Goal: Task Accomplishment & Management: Complete application form

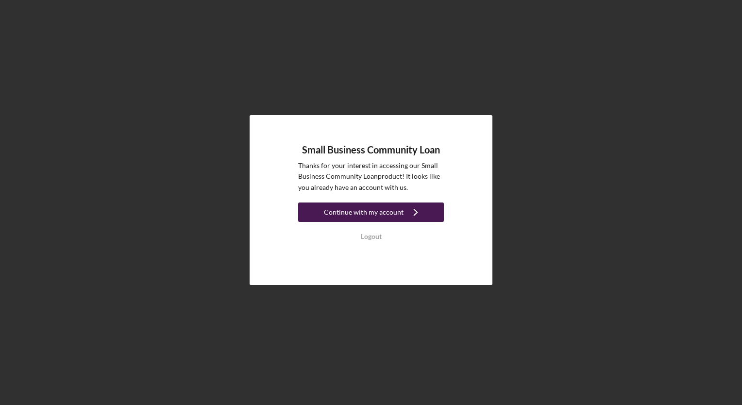
click at [420, 215] on icon "Icon/Navigate" at bounding box center [416, 212] width 24 height 24
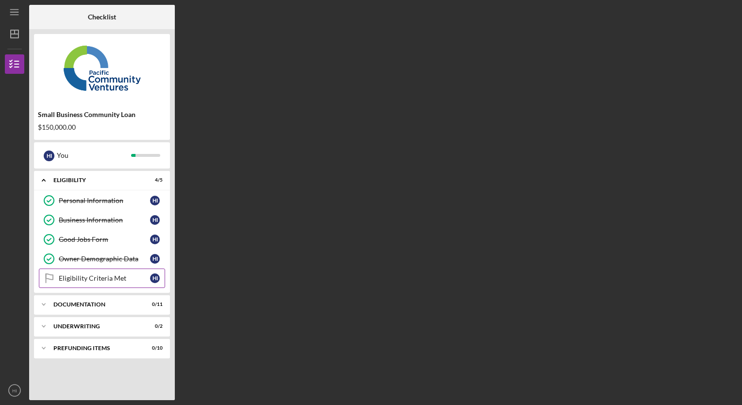
click at [95, 281] on div "Eligibility Criteria Met" at bounding box center [104, 279] width 91 height 8
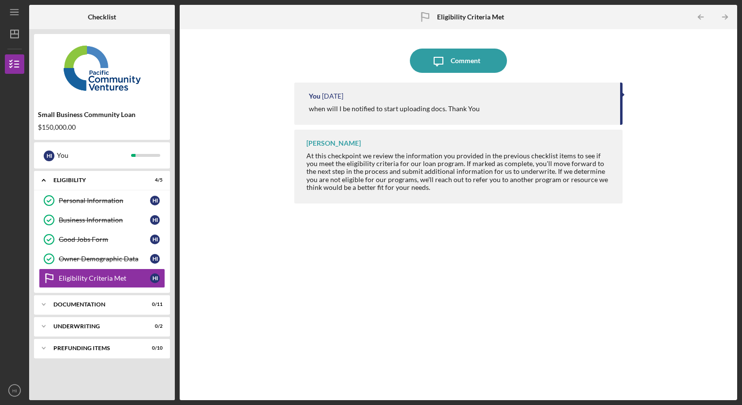
click at [388, 111] on div "when will I be notified to start uploading docs. Thank You" at bounding box center [394, 109] width 171 height 8
click at [12, 11] on icon "Icon/Menu" at bounding box center [15, 12] width 22 height 22
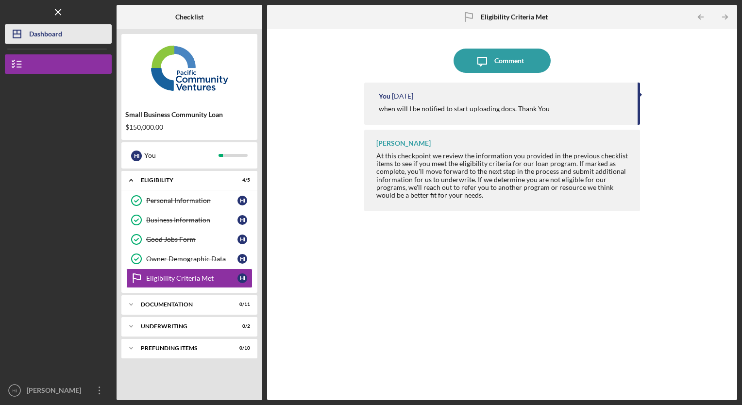
click at [37, 32] on div "Dashboard" at bounding box center [45, 35] width 33 height 22
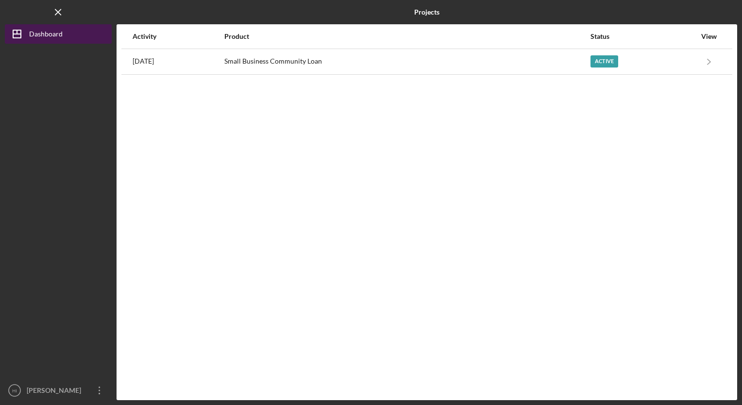
click at [49, 34] on div "Dashboard" at bounding box center [46, 35] width 34 height 22
click at [58, 15] on icon "Icon/Menu Close" at bounding box center [59, 12] width 22 height 22
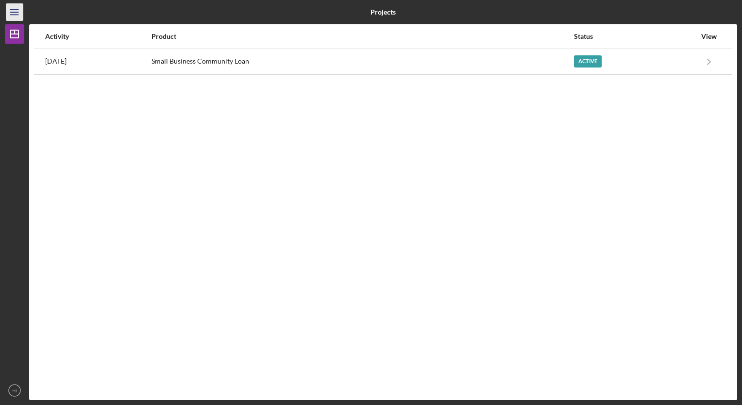
click at [16, 15] on line "button" at bounding box center [14, 15] width 8 height 0
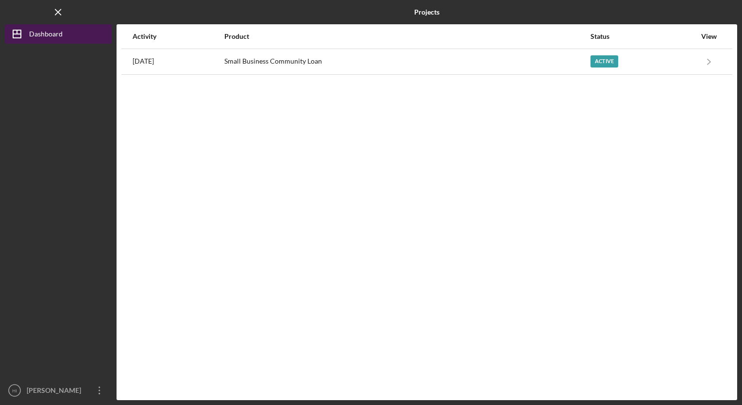
click at [40, 30] on div "Dashboard" at bounding box center [46, 35] width 34 height 22
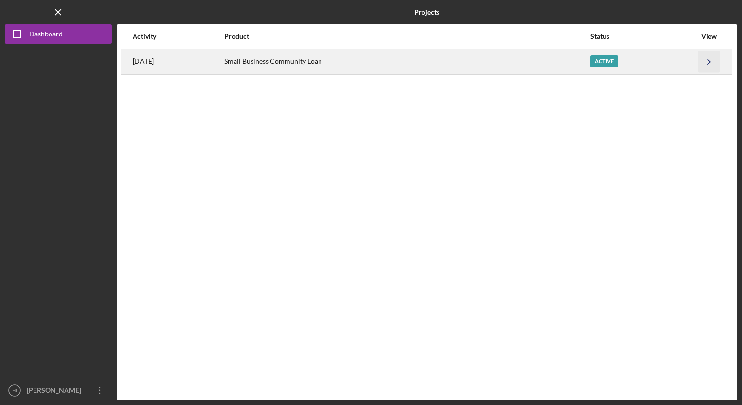
click at [707, 64] on icon "Icon/Navigate" at bounding box center [710, 62] width 22 height 22
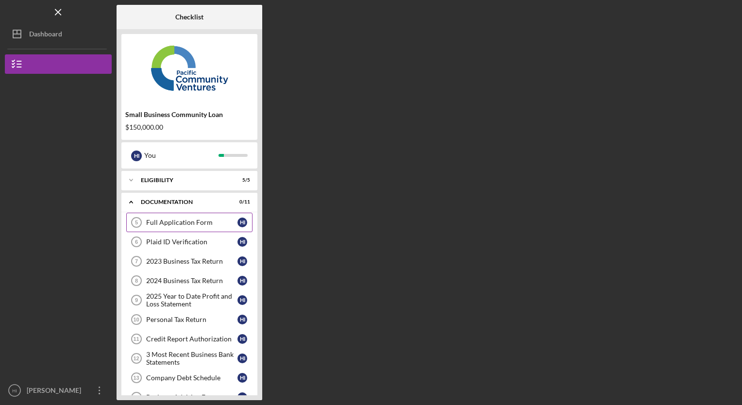
click at [187, 226] on link "Full Application Form 5 Full Application Form H I" at bounding box center [189, 222] width 126 height 19
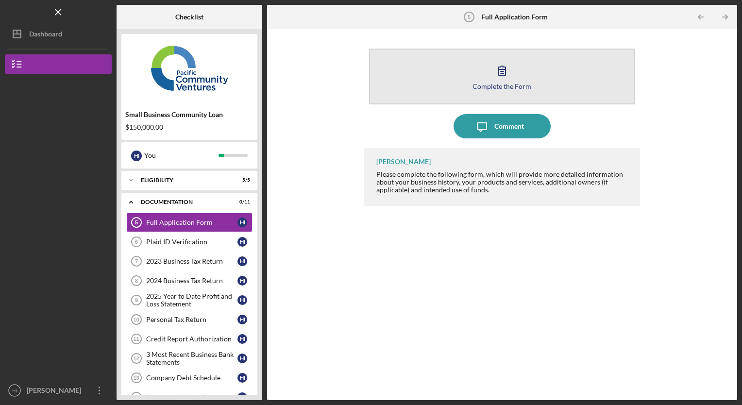
click at [494, 86] on div "Complete the Form" at bounding box center [502, 86] width 59 height 7
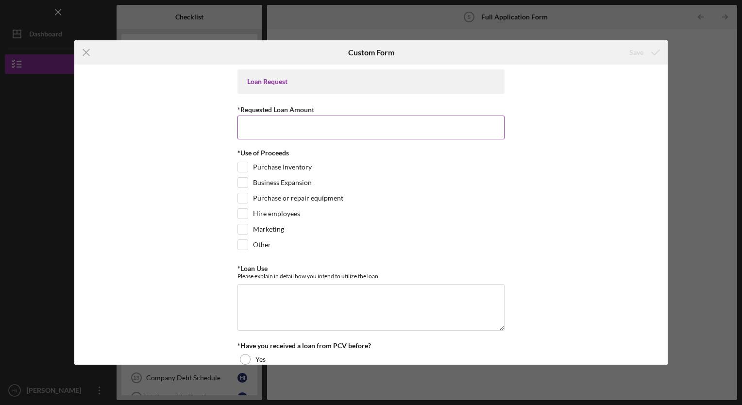
click at [312, 128] on input "*Requested Loan Amount" at bounding box center [371, 127] width 267 height 23
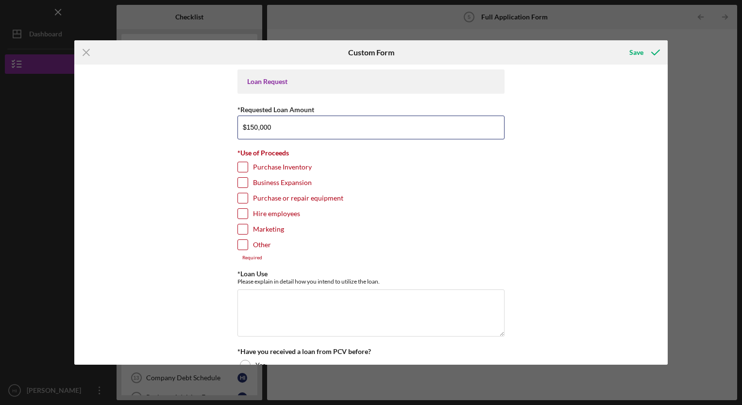
type input "$150,000"
click at [242, 211] on input "Hire employees" at bounding box center [243, 214] width 10 height 10
checkbox input "true"
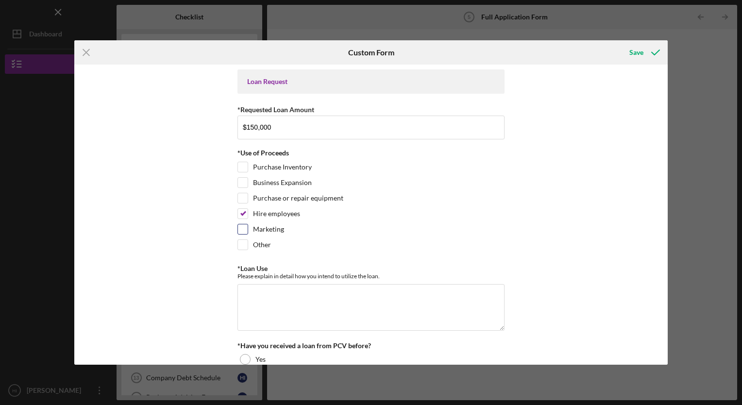
click at [241, 228] on input "Marketing" at bounding box center [243, 229] width 10 height 10
checkbox input "true"
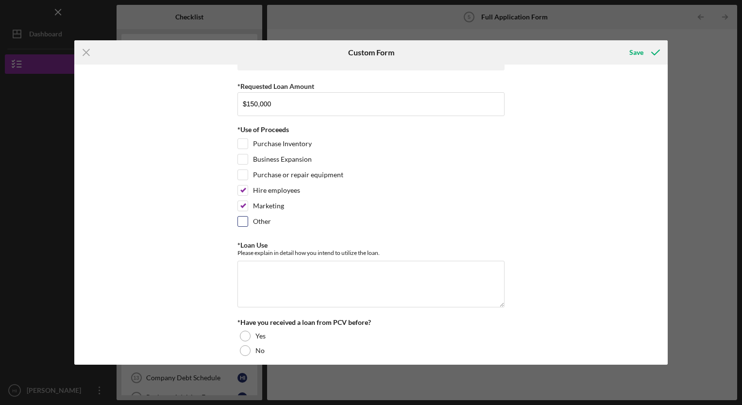
click at [244, 223] on input "Other" at bounding box center [243, 222] width 10 height 10
checkbox input "true"
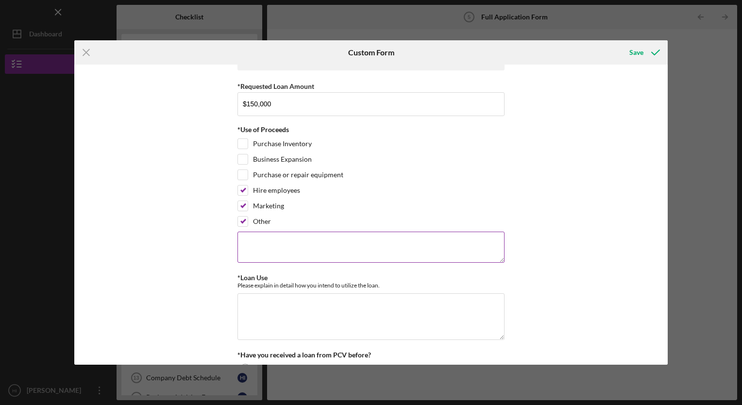
click at [269, 238] on textarea at bounding box center [371, 247] width 267 height 31
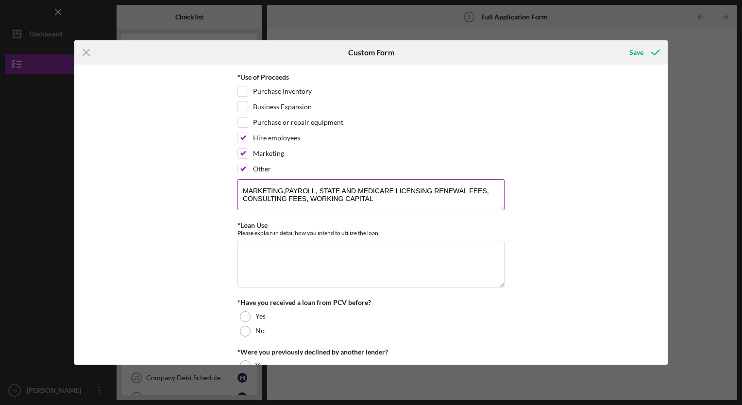
scroll to position [80, 0]
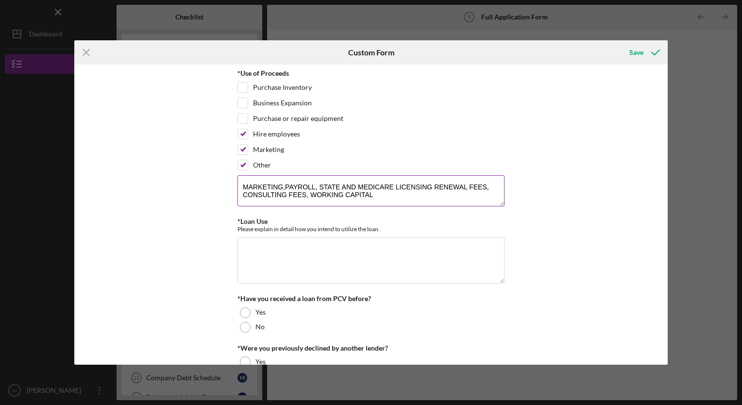
click at [343, 187] on textarea "MARKETING,PAYROLL, STATE AND MEDICARE LICENSING RENEWAL FEES, CONSULTING FEES, …" at bounding box center [371, 190] width 267 height 31
click at [345, 187] on textarea "MARKETING, PAYROLL, STATE AND MEDICARE LICENSING RENEWAL FEES, CONSULTING FEES,…" at bounding box center [371, 190] width 267 height 31
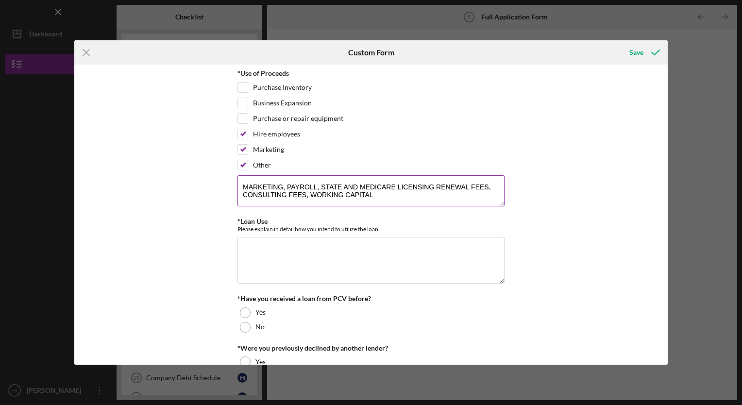
click at [345, 187] on textarea "MARKETING, PAYROLL, STATE AND MEDICARE LICENSING RENEWAL FEES, CONSULTING FEES,…" at bounding box center [371, 190] width 267 height 31
type textarea "MARKETING, PAYROLL, STATE AND MEDICARE LICENSING RENEWAL FEES, CONSULTING FEES,…"
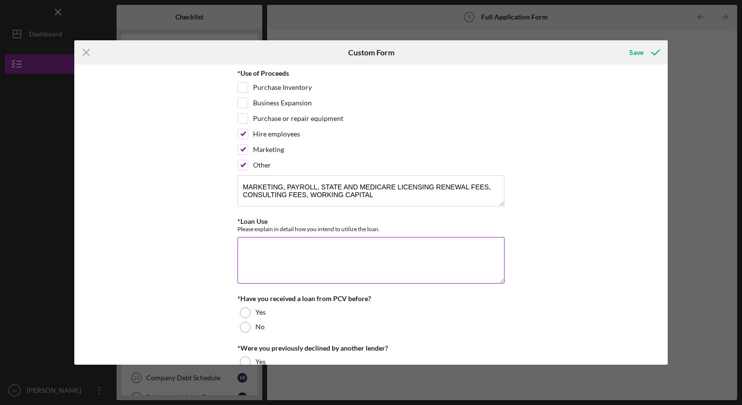
click at [270, 242] on textarea "*Loan Use" at bounding box center [371, 260] width 267 height 47
paste textarea "MARKETING, PAYROLL, STATE AND MEDICARE LICENSING RENEWAL FEES, CONSULTING FEES,…"
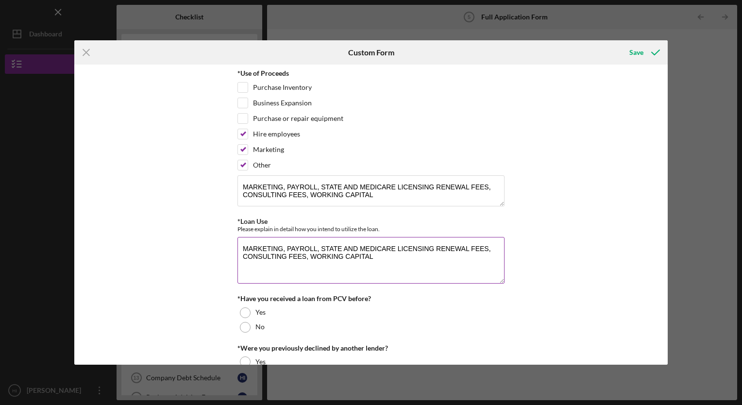
click at [241, 244] on textarea "MARKETING, PAYROLL, STATE AND MEDICARE LICENSING RENEWAL FEES, CONSULTING FEES,…" at bounding box center [371, 260] width 267 height 47
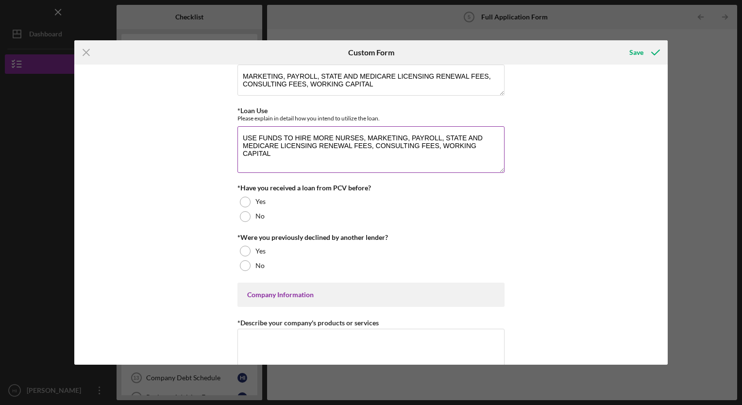
scroll to position [198, 0]
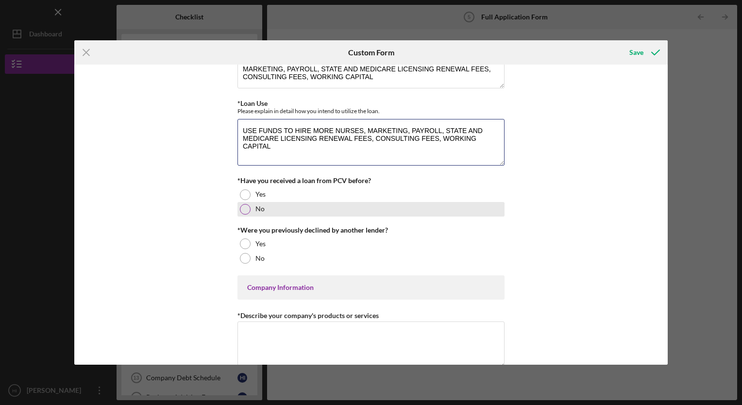
type textarea "USE FUNDS TO HIRE MORE NURSES, MARKETING, PAYROLL, STATE AND MEDICARE LICENSING…"
click at [244, 209] on div at bounding box center [245, 209] width 11 height 11
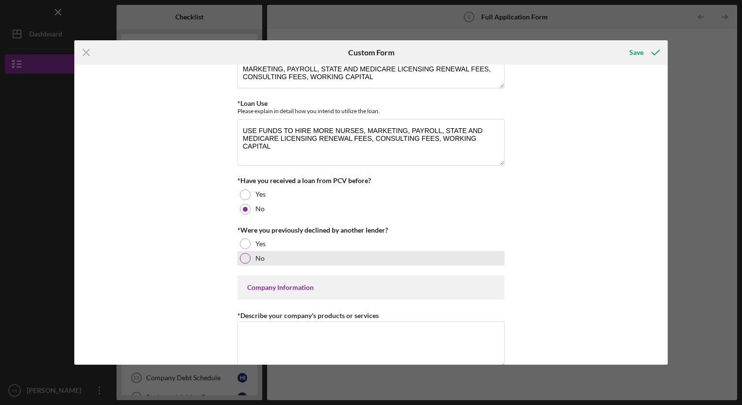
click at [245, 259] on div at bounding box center [245, 258] width 11 height 11
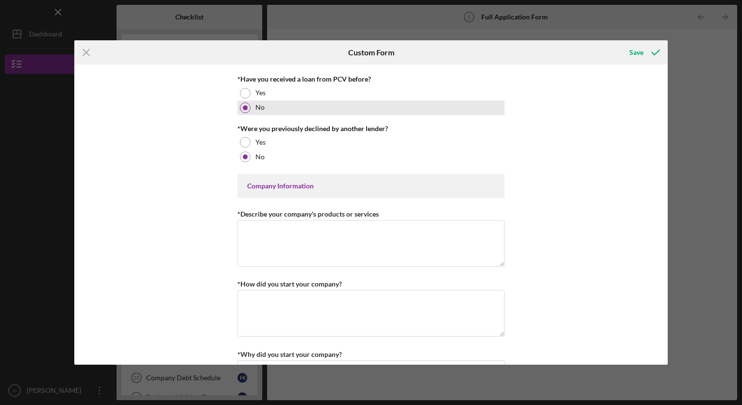
scroll to position [300, 0]
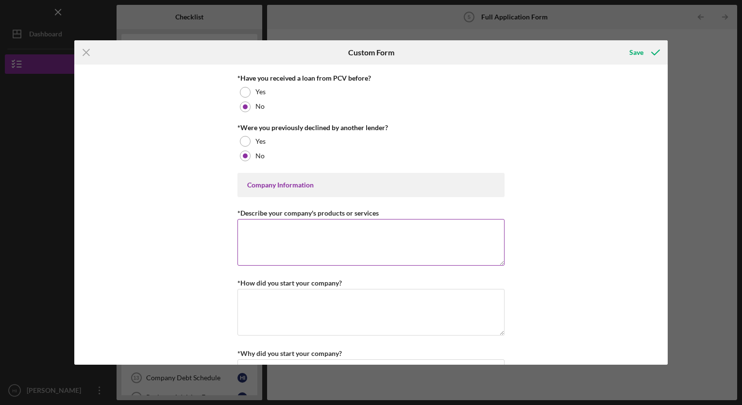
click at [308, 233] on textarea "*Describe your company's products or services" at bounding box center [371, 242] width 267 height 47
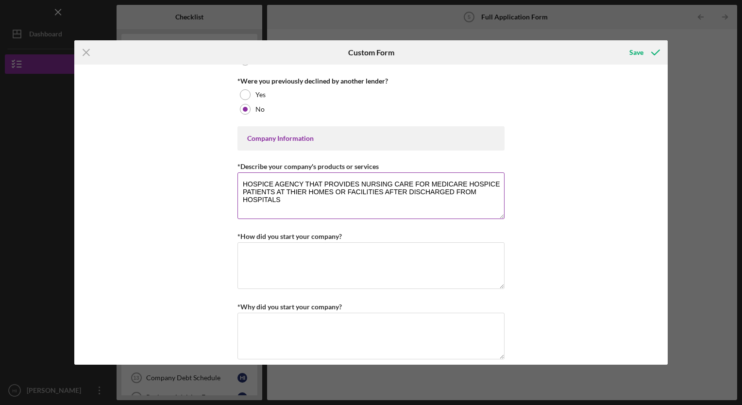
scroll to position [350, 0]
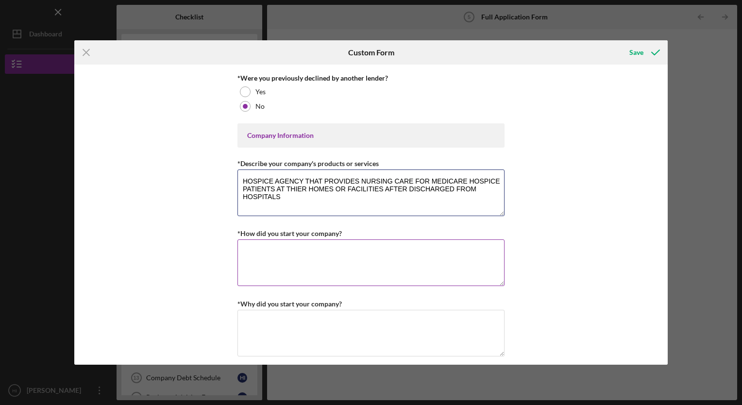
type textarea "HOSPICE AGENCY THAT PROVIDES NURSING CARE FOR MEDICARE HOSPICE PATIENTS AT THIE…"
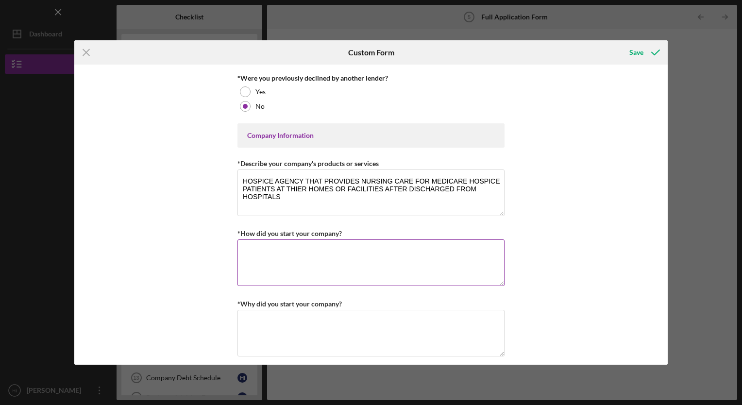
click at [278, 251] on textarea "*How did you start your company?" at bounding box center [371, 263] width 267 height 47
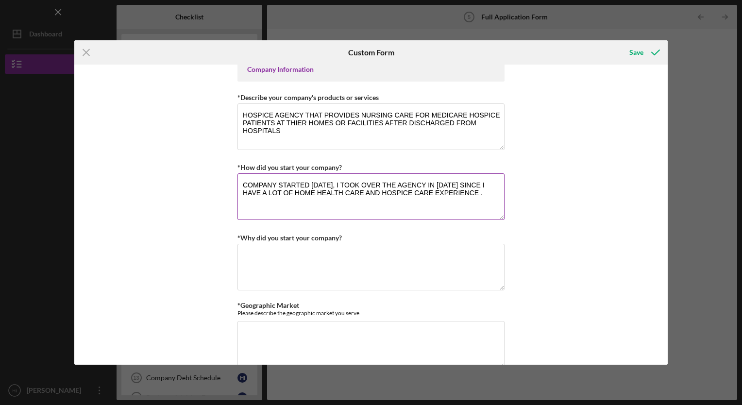
scroll to position [419, 0]
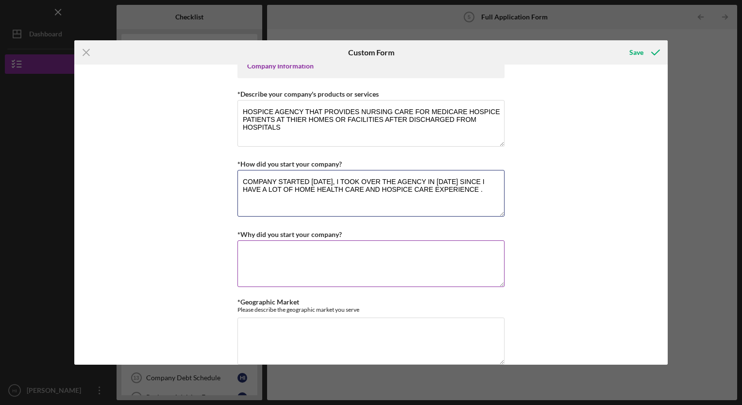
type textarea "COMPANY STARTED [DATE], I TOOK OVER THE AGENCY IN [DATE] SINCE I HAVE A LOT OF …"
click at [258, 248] on textarea "*Why did you start your company?" at bounding box center [371, 264] width 267 height 47
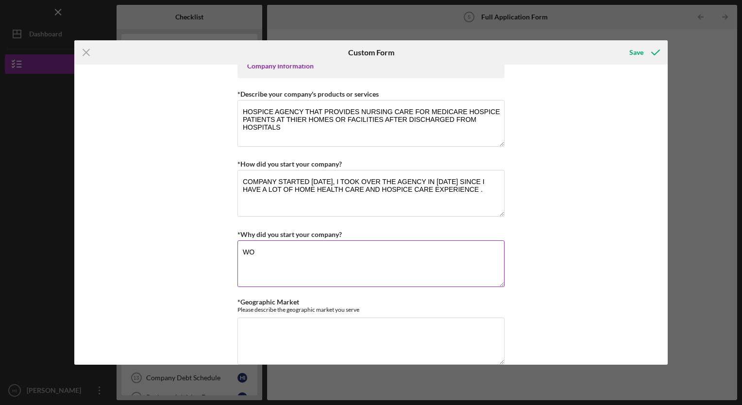
type textarea "W"
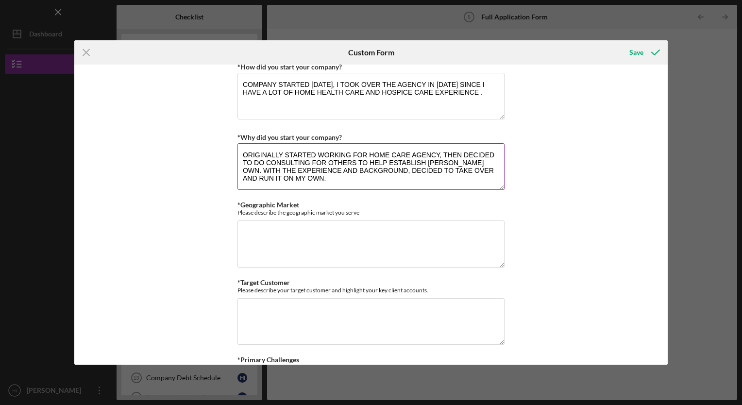
scroll to position [517, 0]
type textarea "ORIGINALLY STARTED WORKING FOR HOME CARE AGENCY, THEN DECIDED TO DO CONSULTING …"
click at [255, 230] on textarea "*Geographic Market" at bounding box center [371, 243] width 267 height 47
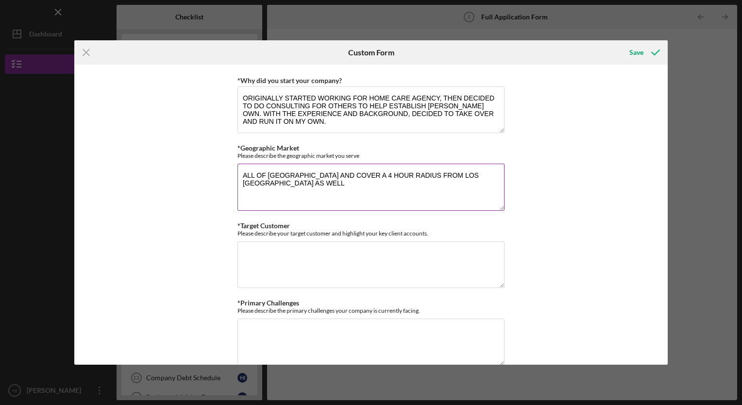
scroll to position [574, 0]
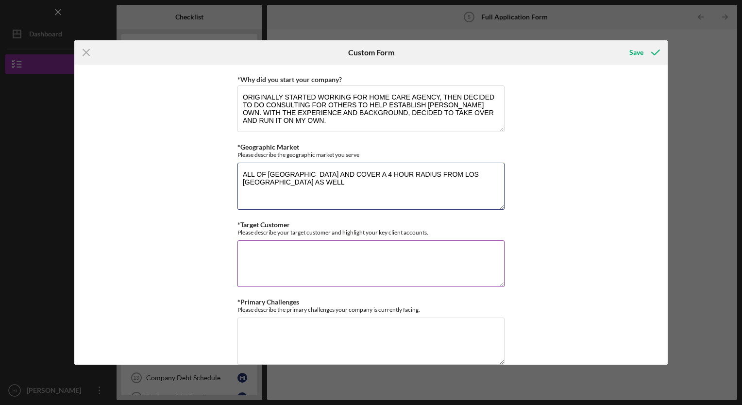
type textarea "ALL OF [GEOGRAPHIC_DATA] AND COVER A 4 HOUR RADIUS FROM LOS [GEOGRAPHIC_DATA] A…"
click at [261, 251] on textarea "*Target Customer" at bounding box center [371, 264] width 267 height 47
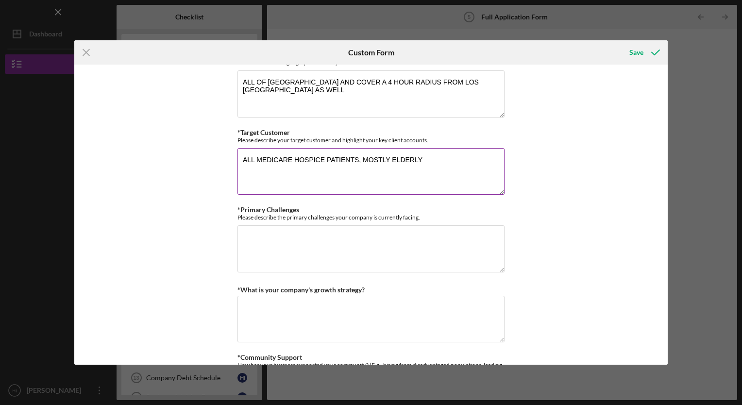
scroll to position [668, 0]
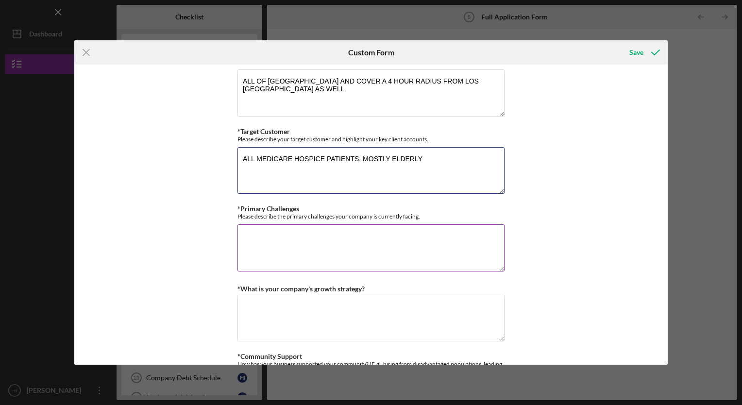
type textarea "ALL MEDICARE HOSPICE PATIENTS, MOSTLY ELDERLY"
click at [264, 238] on textarea "*Primary Challenges" at bounding box center [371, 247] width 267 height 47
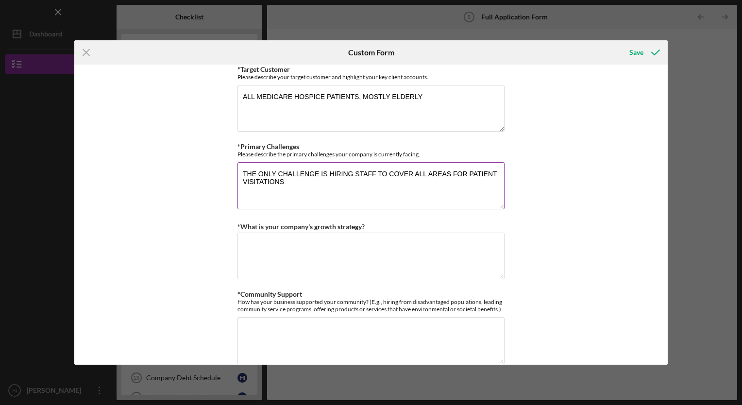
scroll to position [732, 0]
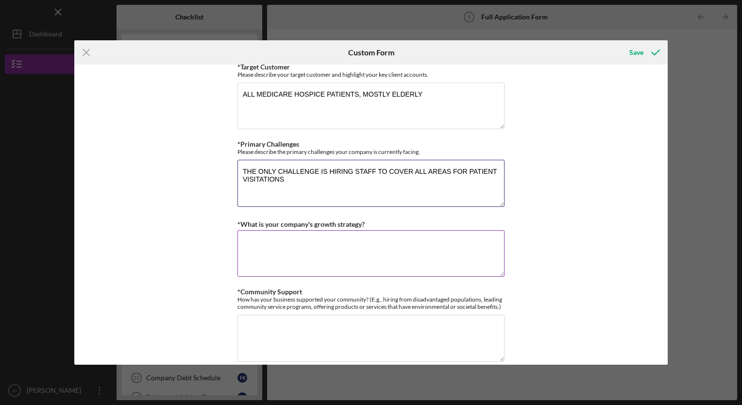
type textarea "THE ONLY CHALLENGE IS HIRING STAFF TO COVER ALL AREAS FOR PATIENT VISITATIONS"
click at [276, 242] on textarea "*What is your company's growth strategy?" at bounding box center [371, 253] width 267 height 47
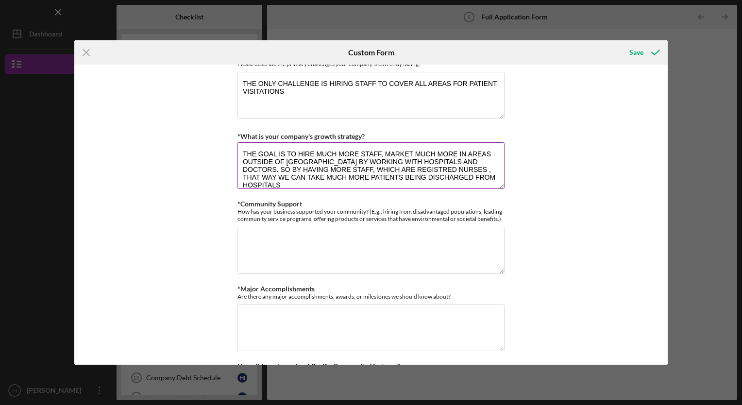
scroll to position [822, 0]
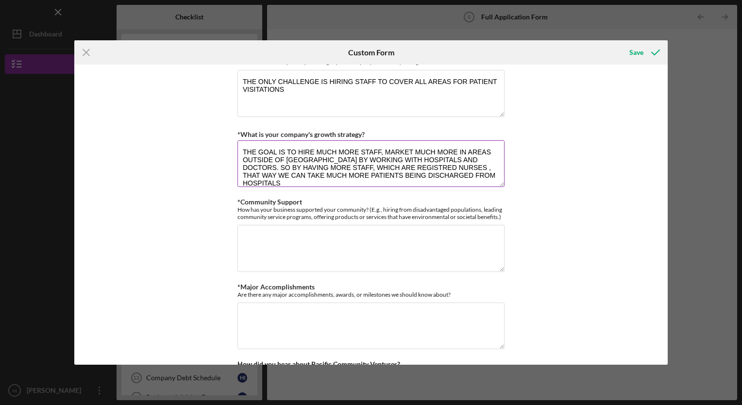
type textarea "THE GOAL IS TO HIRE MUCH MORE STAFF, MARKET MUCH MORE IN AREAS OUTSIDE OF [GEOG…"
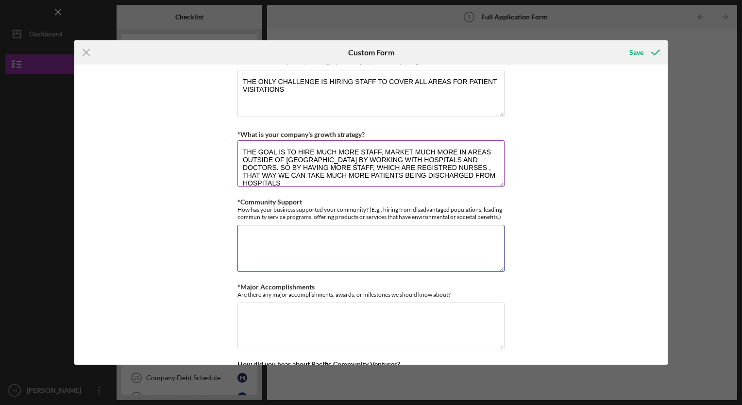
click at [276, 242] on textarea "*Community Support" at bounding box center [371, 248] width 267 height 47
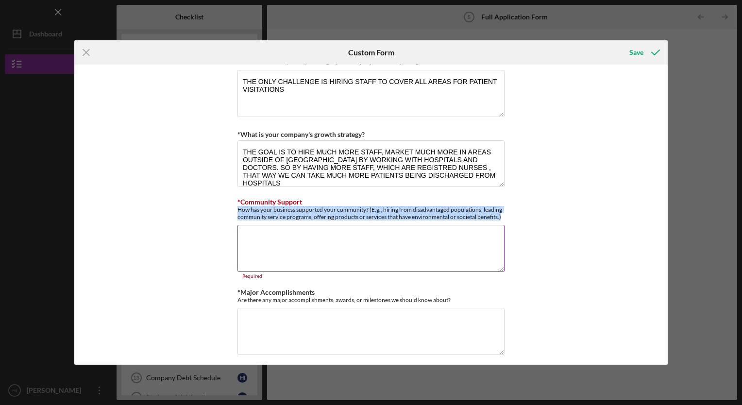
drag, startPoint x: 237, startPoint y: 207, endPoint x: 500, endPoint y: 218, distance: 264.1
click at [500, 218] on div "How has your business supported your community? (E.g., hiring from disadvantage…" at bounding box center [371, 213] width 267 height 15
drag, startPoint x: 500, startPoint y: 218, endPoint x: 483, endPoint y: 215, distance: 17.7
copy div "How has your business supported your community? (E.g., hiring from disadvantage…"
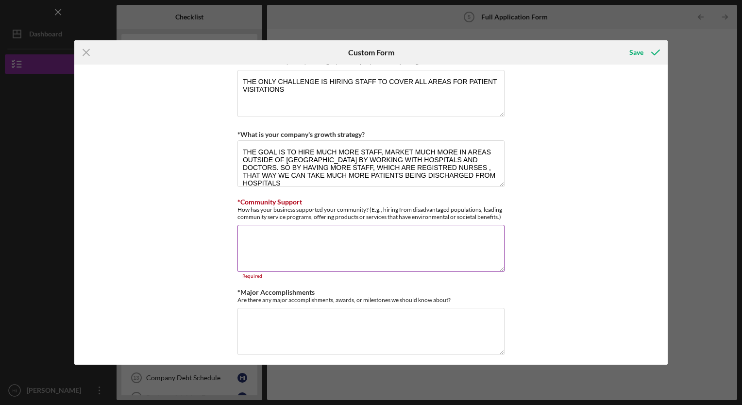
click at [266, 239] on textarea "*Community Support" at bounding box center [371, 248] width 267 height 47
paste textarea "Our hospice care agency supports the Los Angeles community by providing compass…"
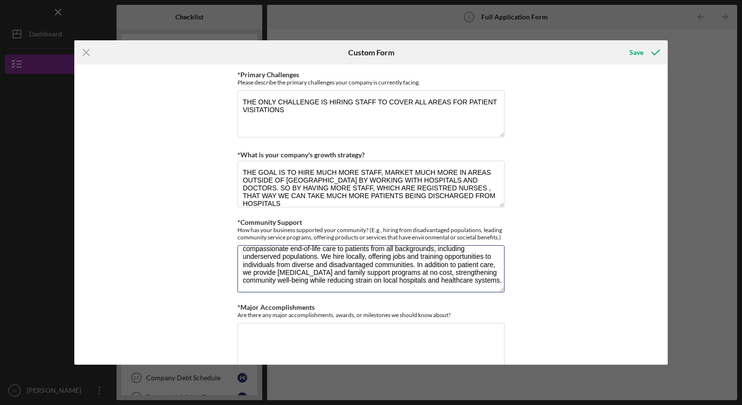
scroll to position [801, 0]
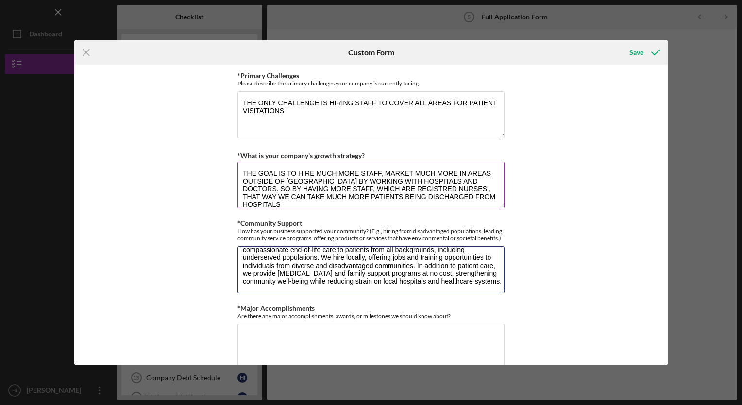
type textarea "Our hospice care agency supports the Los Angeles community by providing compass…"
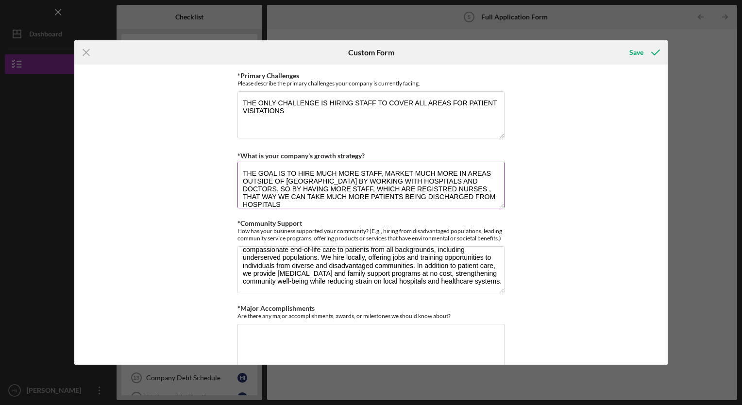
click at [262, 175] on textarea "THE GOAL IS TO HIRE MUCH MORE STAFF, MARKET MUCH MORE IN AREAS OUTSIDE OF [GEOG…" at bounding box center [371, 185] width 267 height 47
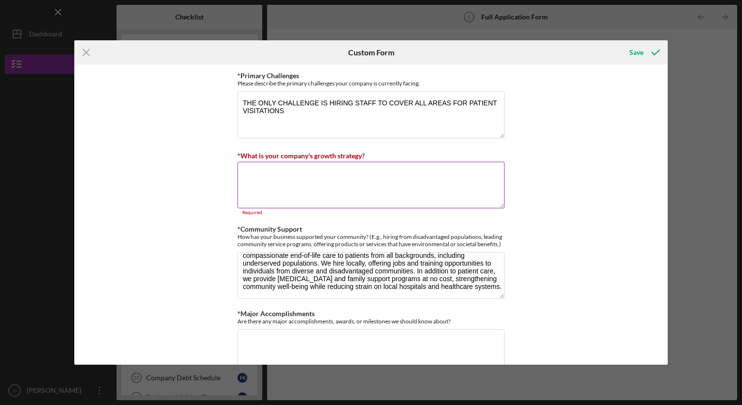
paste textarea "Our growth strategy focuses on expanding patient census through strengthened re…"
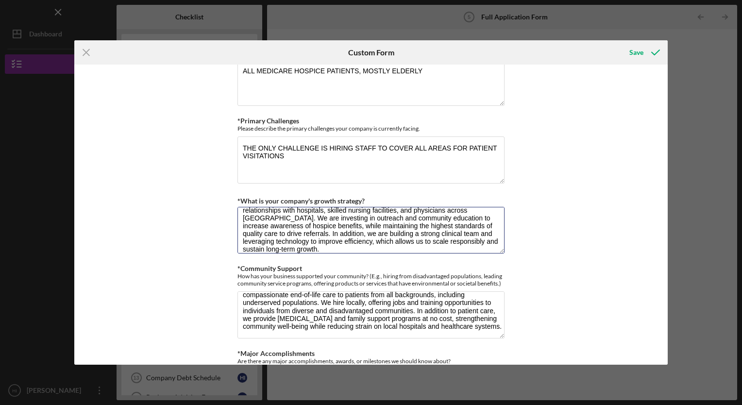
scroll to position [755, 0]
type textarea "Our growth strategy focuses on expanding patient census through strengthened re…"
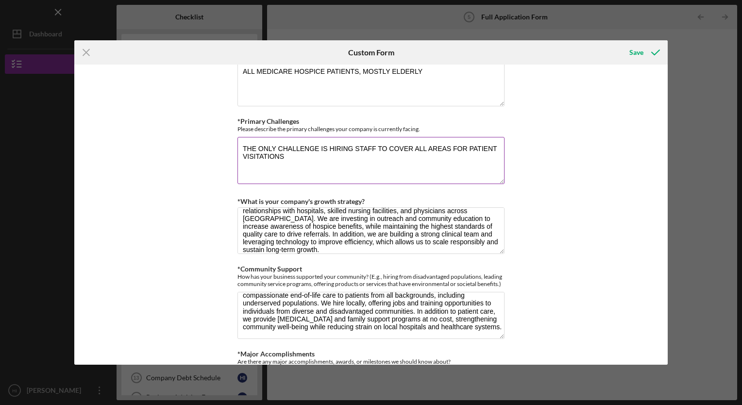
click at [309, 145] on textarea "THE ONLY CHALLENGE IS HIRING STAFF TO COVER ALL AREAS FOR PATIENT VISITATIONS" at bounding box center [371, 160] width 267 height 47
paste textarea "Our main challenges are regulatory changes, rising labor costs, and delays in i…"
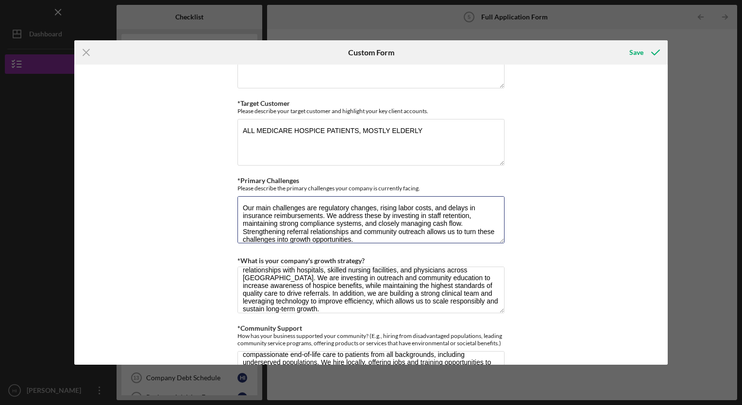
scroll to position [696, 0]
type textarea "Our main challenges are regulatory changes, rising labor costs, and delays in i…"
click at [327, 130] on textarea "ALL MEDICARE HOSPICE PATIENTS, MOSTLY ELDERLY" at bounding box center [371, 142] width 267 height 47
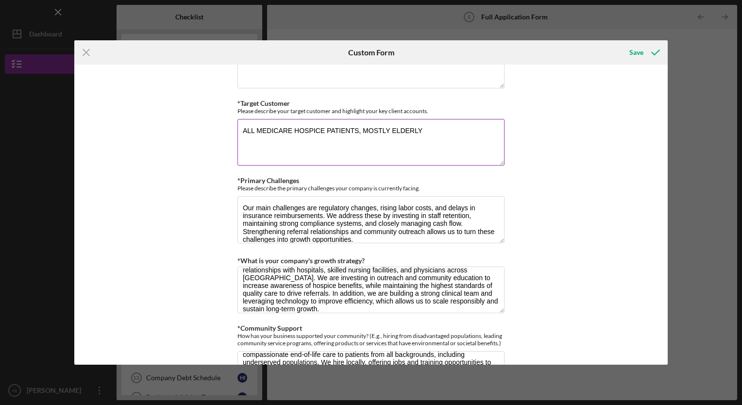
click at [327, 130] on textarea "ALL MEDICARE HOSPICE PATIENTS, MOSTLY ELDERLY" at bounding box center [371, 142] width 267 height 47
paste textarea "We serve patients and families in [GEOGRAPHIC_DATA] who need compassionate end-…"
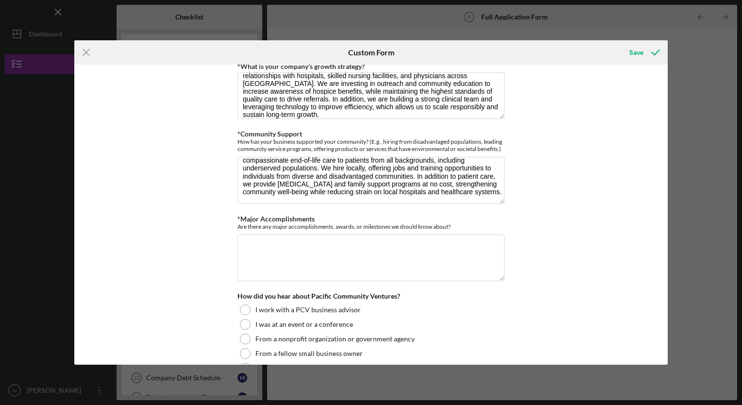
scroll to position [933, 0]
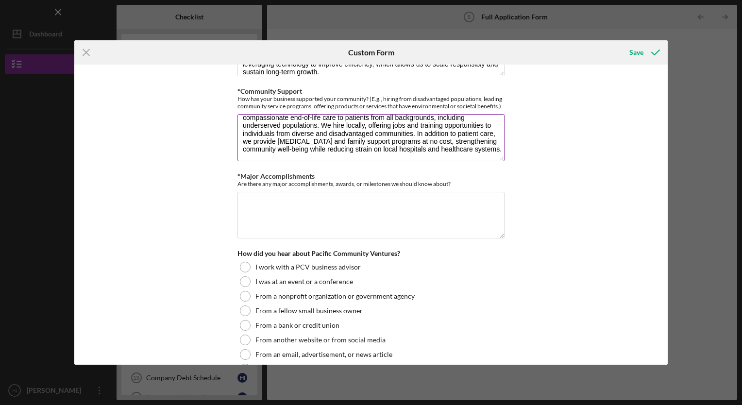
type textarea "We serve patients and families in [GEOGRAPHIC_DATA] who need compassionate end-…"
click at [300, 151] on textarea "Our hospice care agency supports the Los Angeles community by providing compass…" at bounding box center [371, 137] width 267 height 47
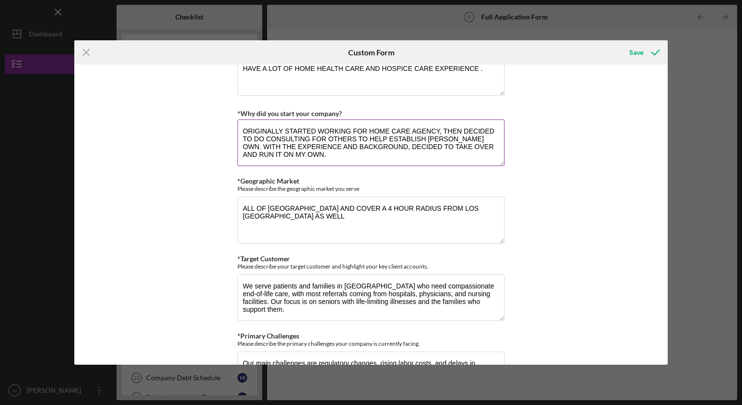
scroll to position [540, 0]
type textarea "Our hospice care agency supports the Los Angeles community by providing compass…"
click at [321, 127] on textarea "ORIGINALLY STARTED WORKING FOR HOME CARE AGENCY, THEN DECIDED TO DO CONSULTING …" at bounding box center [371, 143] width 267 height 47
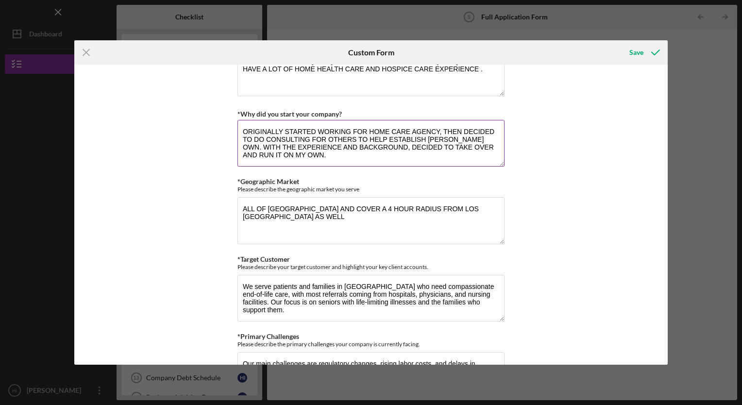
click at [321, 127] on textarea "ORIGINALLY STARTED WORKING FOR HOME CARE AGENCY, THEN DECIDED TO DO CONSULTING …" at bounding box center [371, 143] width 267 height 47
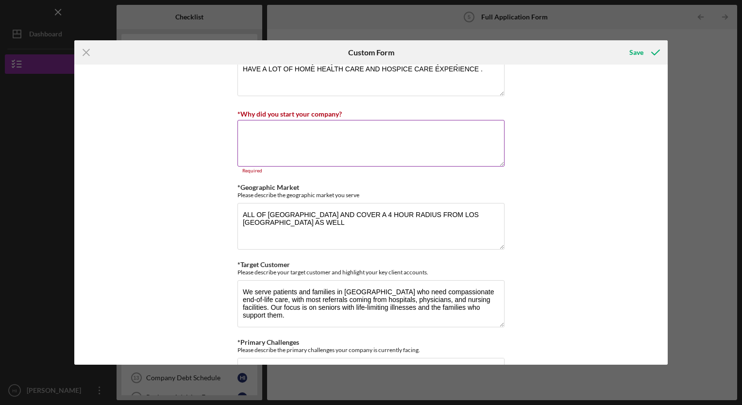
scroll to position [499, 0]
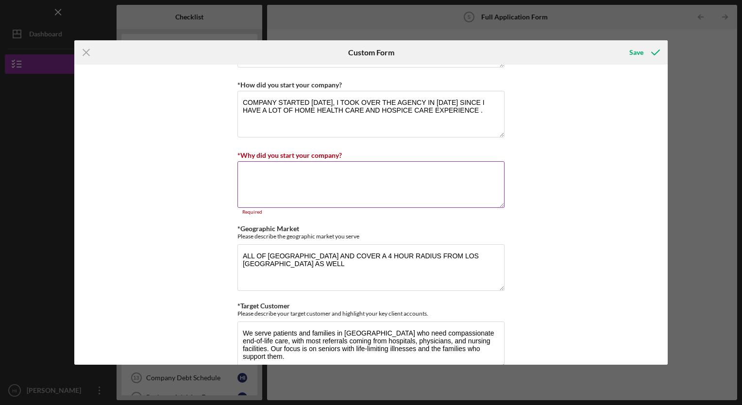
click at [250, 172] on textarea "*Why did you start your company?" at bounding box center [371, 184] width 267 height 47
paste textarea "I originally began my career working with a home care agency, where I gained ha…"
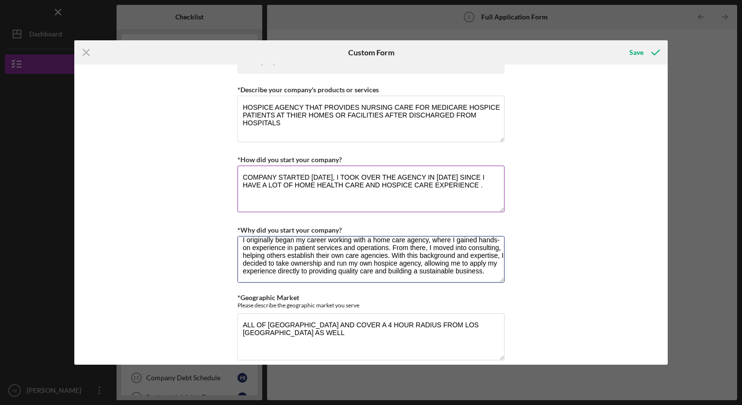
scroll to position [424, 0]
type textarea "I originally began my career working with a home care agency, where I gained ha…"
click at [302, 175] on textarea "COMPANY STARTED [DATE], I TOOK OVER THE AGENCY IN [DATE] SINCE I HAVE A LOT OF …" at bounding box center [371, 189] width 267 height 47
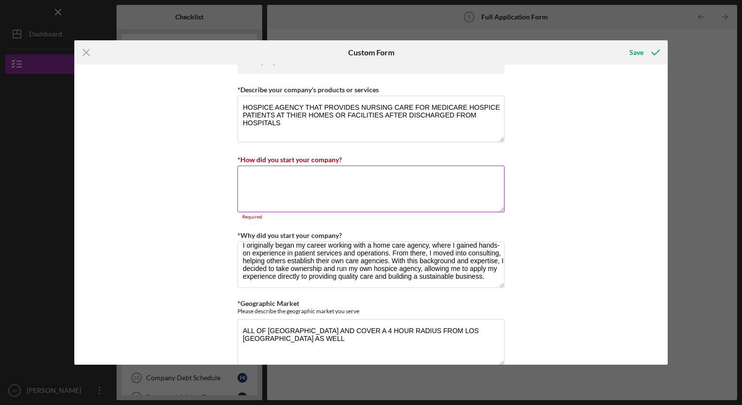
paste textarea "The company was originally established in [DATE], and I took over ownership in …"
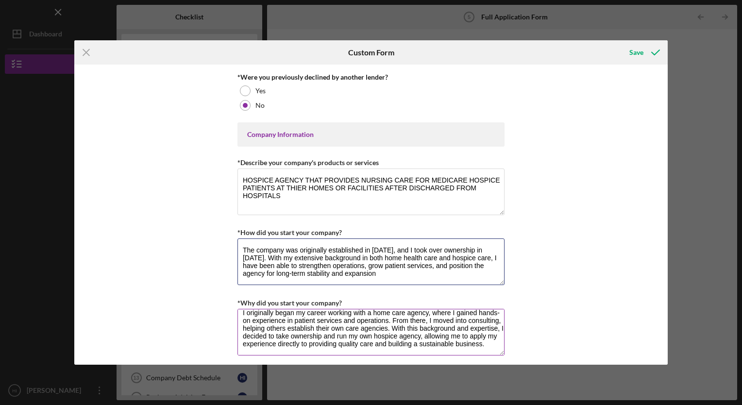
scroll to position [354, 0]
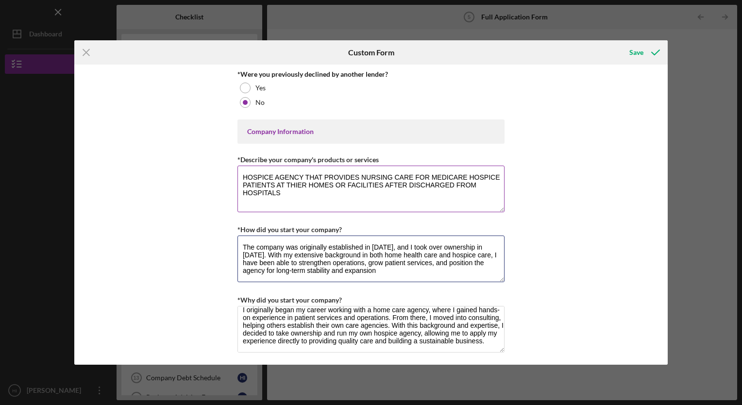
type textarea "The company was originally established in [DATE], and I took over ownership in …"
click at [368, 175] on textarea "HOSPICE AGENCY THAT PROVIDES NURSING CARE FOR MEDICARE HOSPICE PATIENTS AT THIE…" at bounding box center [371, 189] width 267 height 47
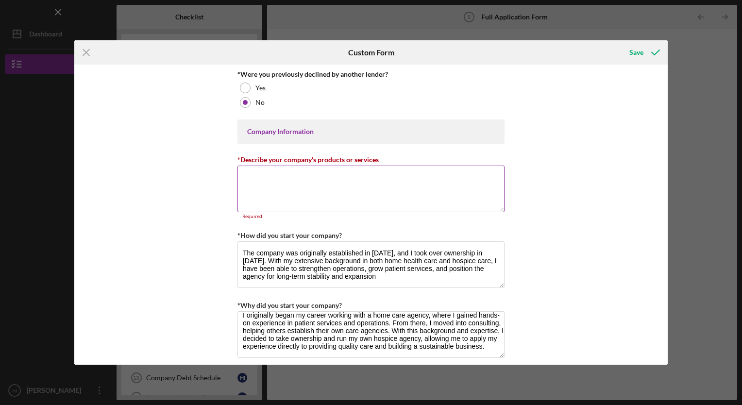
paste textarea "Our hospice agency provides compassionate nursing care for Medicare hospice pat…"
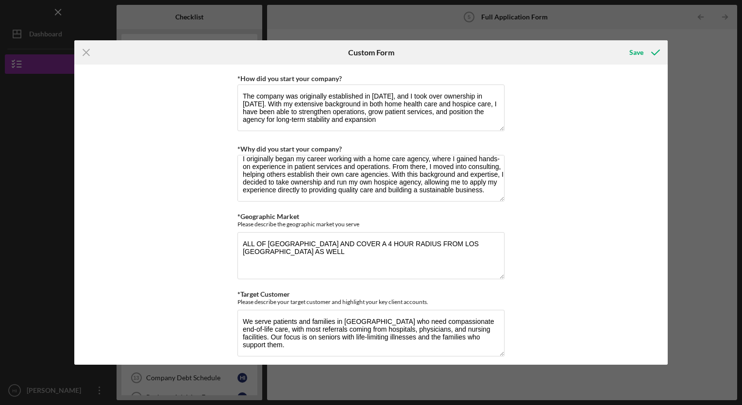
scroll to position [571, 0]
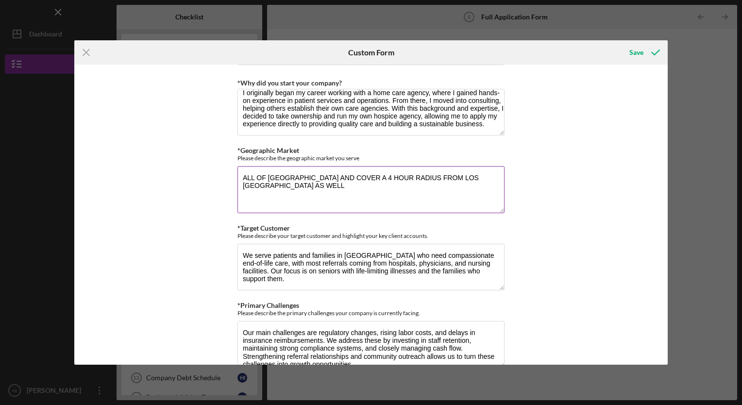
type textarea "Our hospice agency provides compassionate nursing care for Medicare hospice pat…"
click at [264, 178] on textarea "ALL OF [GEOGRAPHIC_DATA] AND COVER A 4 HOUR RADIUS FROM LOS [GEOGRAPHIC_DATA] A…" at bounding box center [371, 189] width 267 height 47
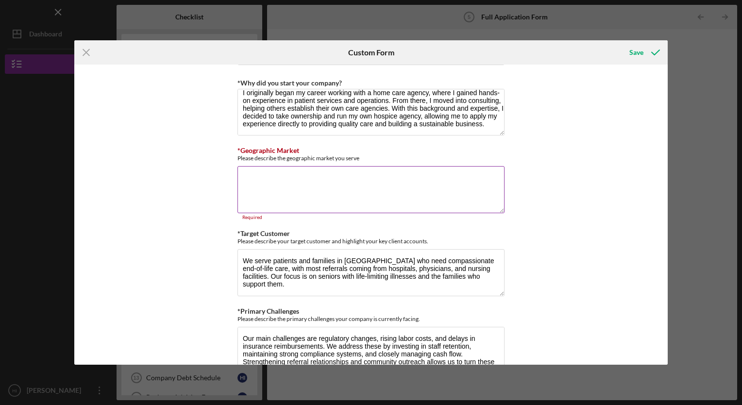
paste textarea "e provide hospice nursing care for Medicare patients at their homes or in facil…"
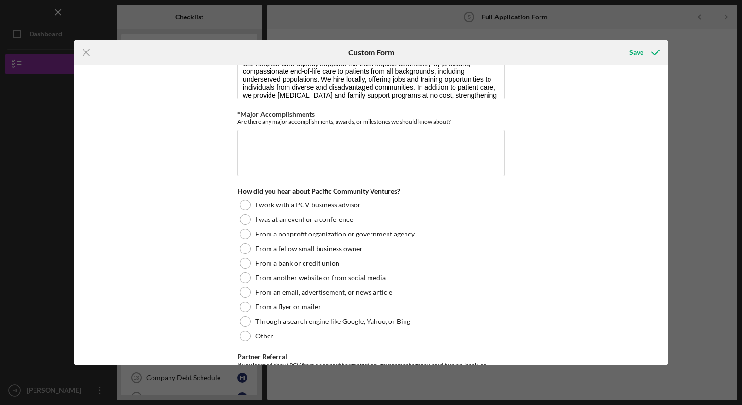
scroll to position [995, 0]
type textarea "e provide hospice nursing care for Medicare patients at their homes or in facil…"
click at [260, 141] on textarea "*Major Accomplishments" at bounding box center [371, 153] width 267 height 47
paste textarea "Since taking over the agency, we have expanded our patient census and strengthe…"
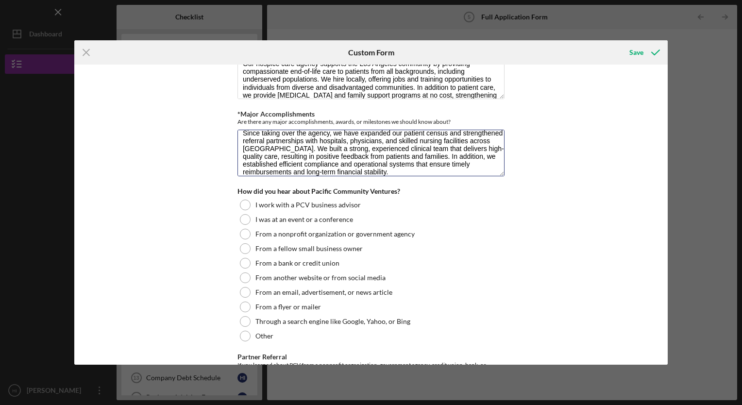
scroll to position [1045, 0]
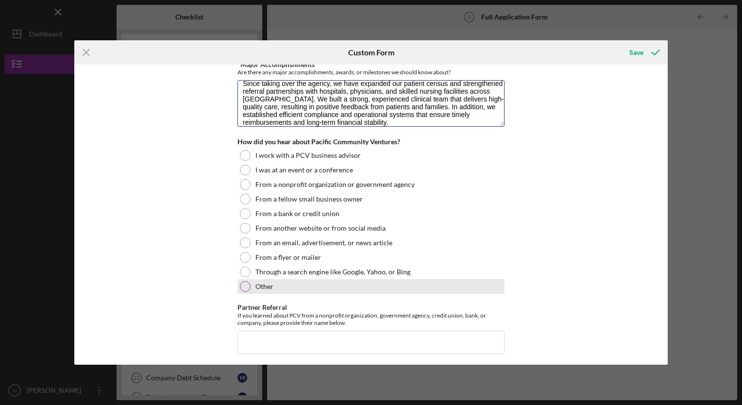
type textarea "Since taking over the agency, we have expanded our patient census and strengthe…"
click at [248, 282] on div at bounding box center [245, 286] width 11 height 11
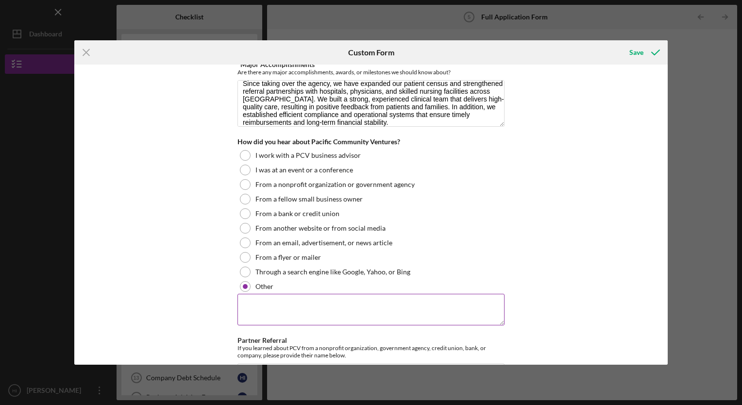
click at [267, 302] on textarea at bounding box center [371, 309] width 267 height 31
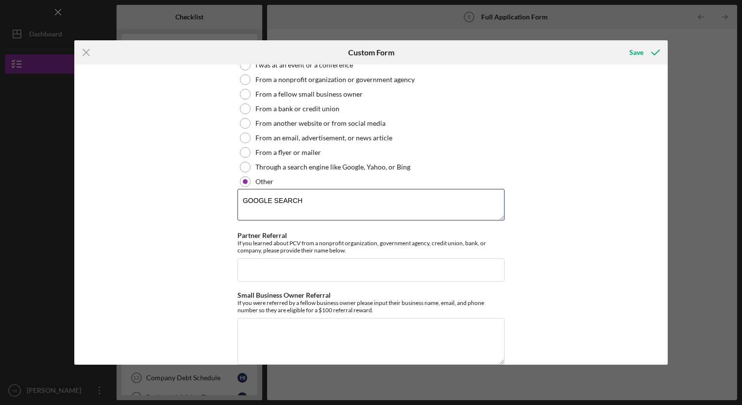
scroll to position [1221, 0]
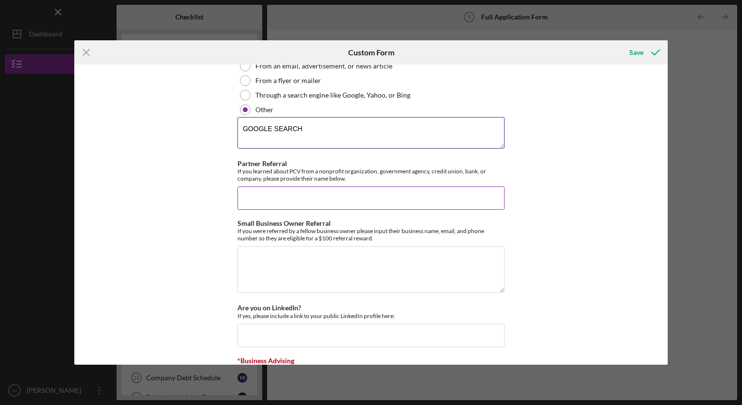
type textarea "GOOGLE SEARCH"
click at [292, 201] on input "Partner Referral" at bounding box center [371, 198] width 267 height 23
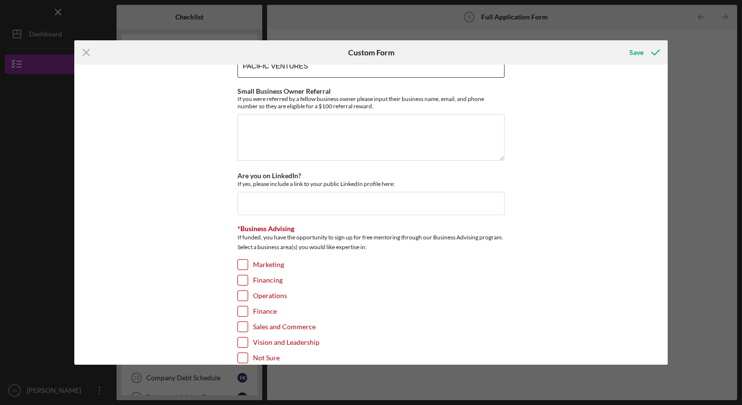
scroll to position [1373, 0]
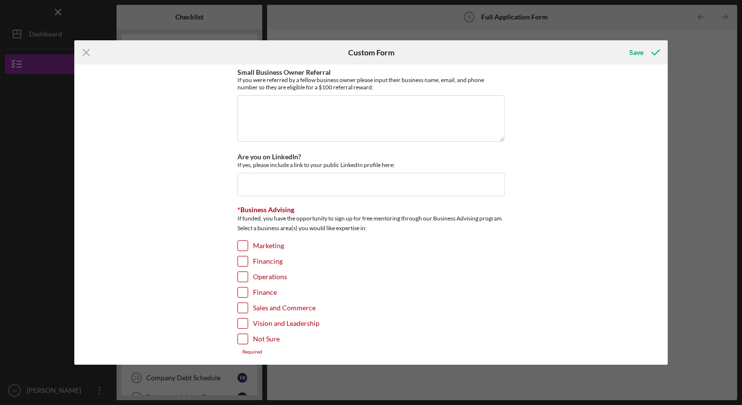
type input "PACIFIC VENTURES"
click at [240, 241] on input "Marketing" at bounding box center [243, 246] width 10 height 10
checkbox input "true"
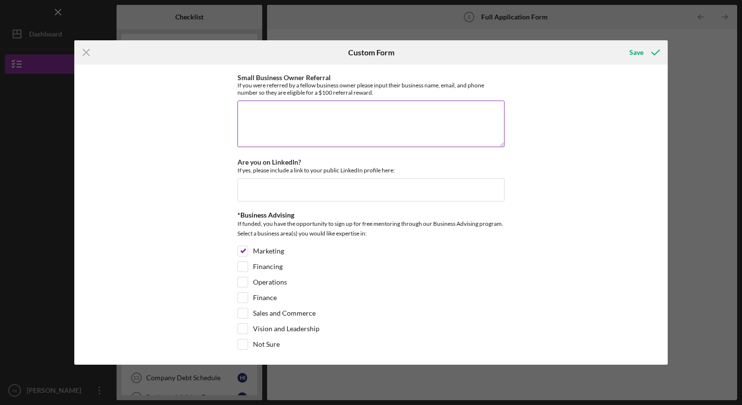
click at [360, 112] on textarea "Small Business Owner Referral" at bounding box center [371, 124] width 267 height 47
type textarea "NO"
click at [636, 54] on div "Save" at bounding box center [637, 52] width 14 height 19
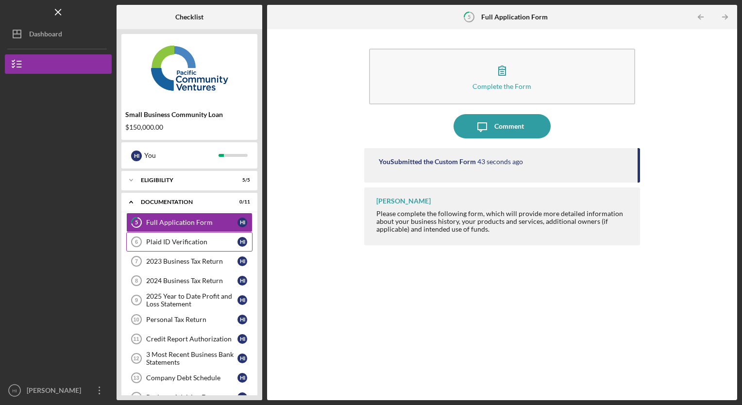
click at [184, 243] on div "Plaid ID Verification" at bounding box center [191, 242] width 91 height 8
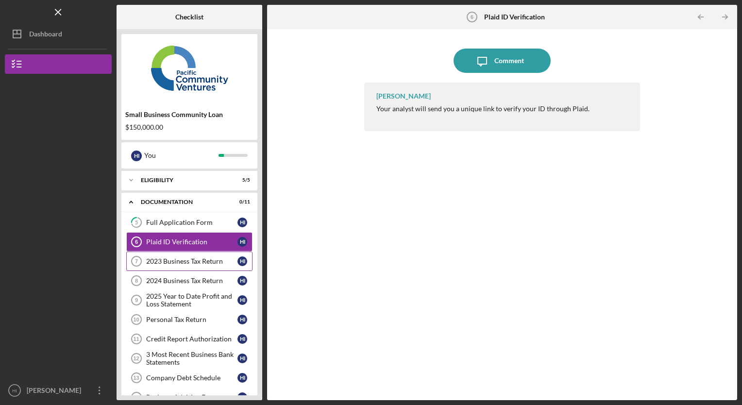
click at [185, 262] on div "2023 Business Tax Return" at bounding box center [191, 262] width 91 height 8
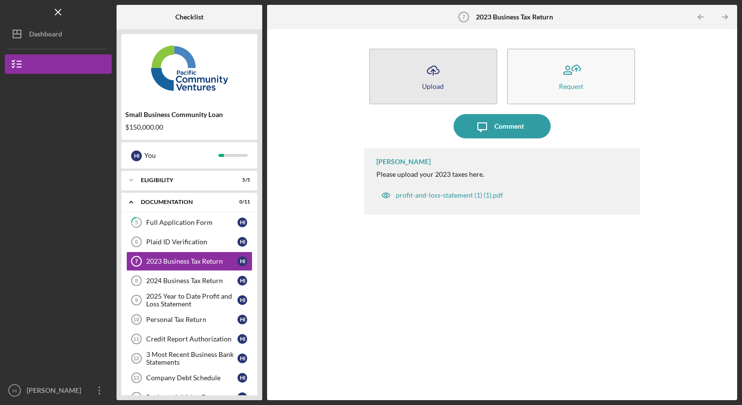
click at [434, 85] on div "Upload" at bounding box center [433, 86] width 22 height 7
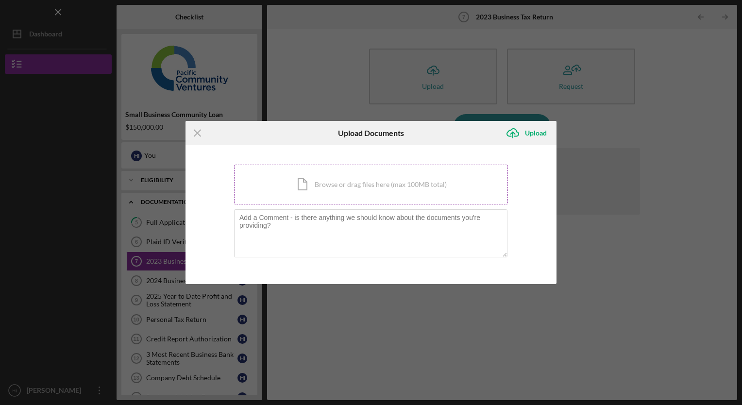
click at [334, 184] on div "Icon/Document Browse or drag files here (max 100MB total) Tap to choose files o…" at bounding box center [371, 185] width 274 height 40
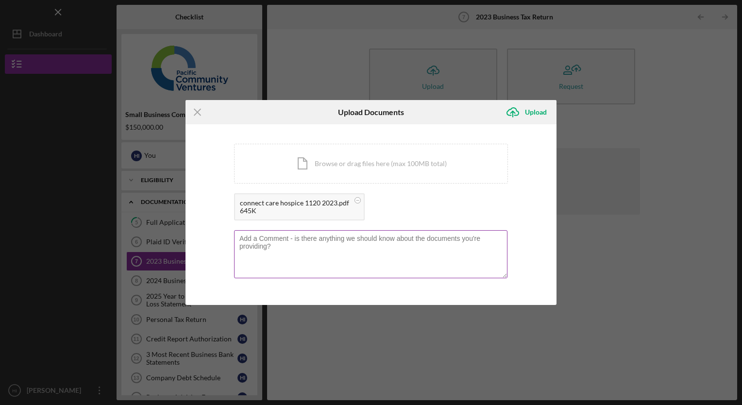
click at [309, 237] on textarea at bounding box center [371, 254] width 274 height 48
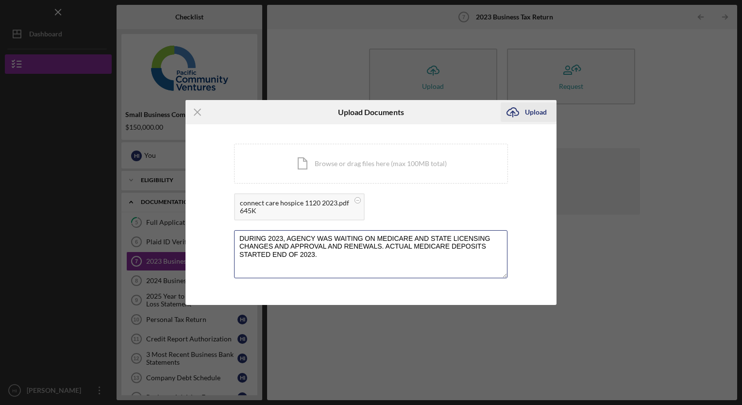
type textarea "DURING 2023, AGENCY WAS WAITING ON MEDICARE AND STATE LICENSING CHANGES AND APP…"
click at [534, 114] on div "Upload" at bounding box center [536, 112] width 22 height 19
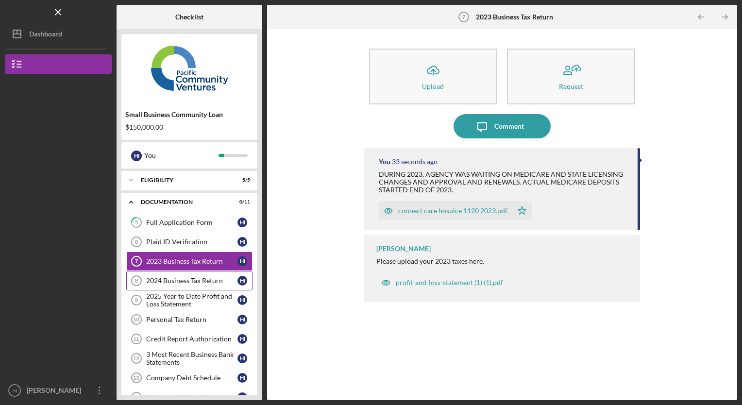
click at [178, 283] on div "2024 Business Tax Return" at bounding box center [191, 281] width 91 height 8
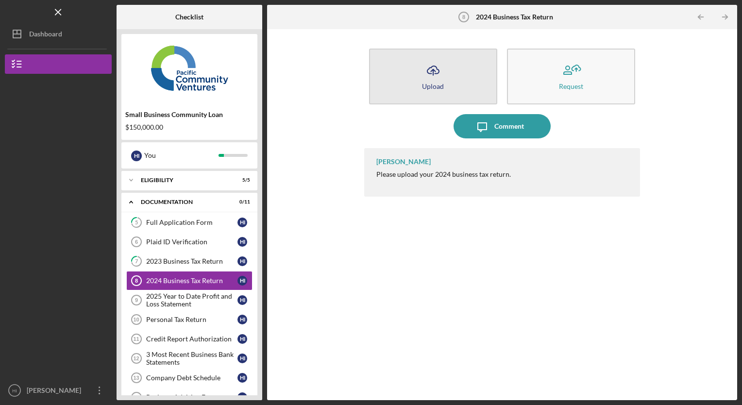
click at [428, 88] on div "Upload" at bounding box center [433, 86] width 22 height 7
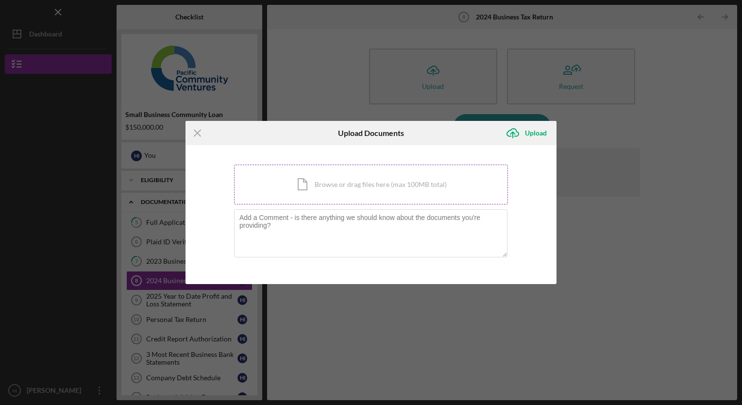
click at [327, 186] on div "Icon/Document Browse or drag files here (max 100MB total) Tap to choose files o…" at bounding box center [371, 185] width 274 height 40
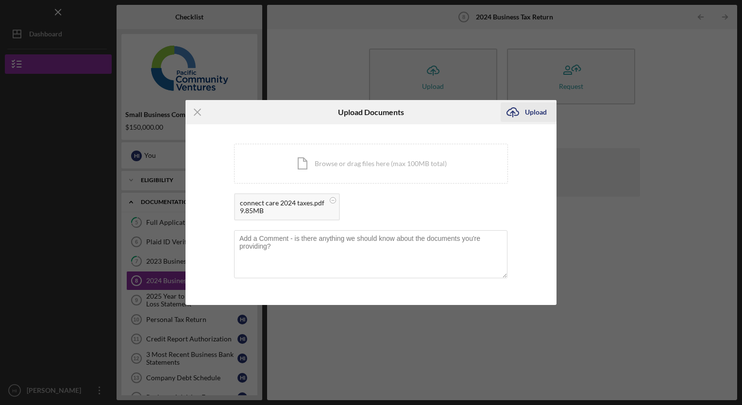
click at [538, 110] on div "Upload" at bounding box center [536, 112] width 22 height 19
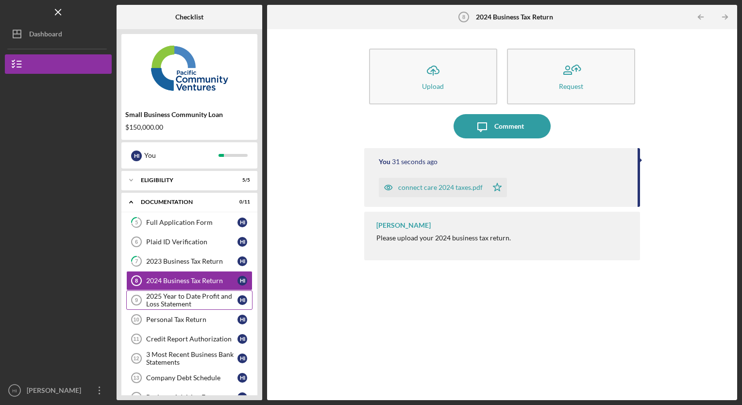
click at [182, 298] on div "2025 Year to Date Profit and Loss Statement" at bounding box center [191, 300] width 91 height 16
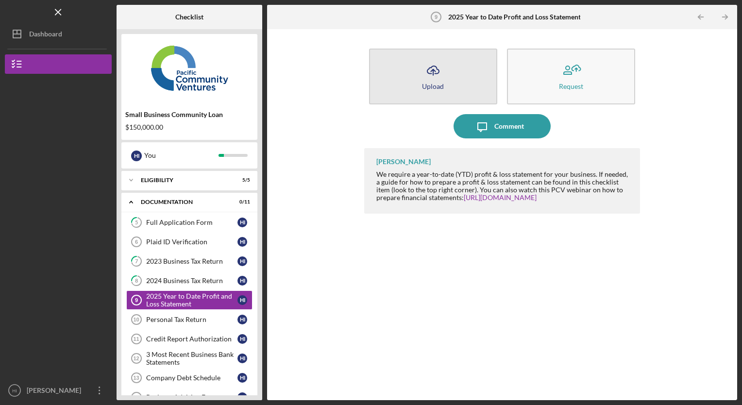
click at [425, 83] on div "Upload" at bounding box center [433, 86] width 22 height 7
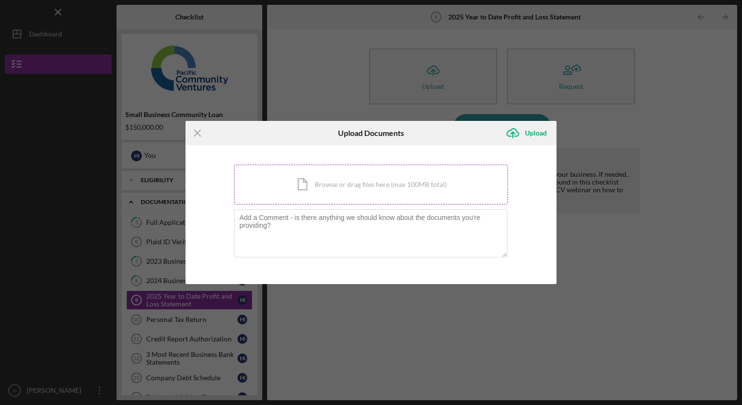
click at [301, 186] on div "Icon/Document Browse or drag files here (max 100MB total) Tap to choose files o…" at bounding box center [371, 185] width 274 height 40
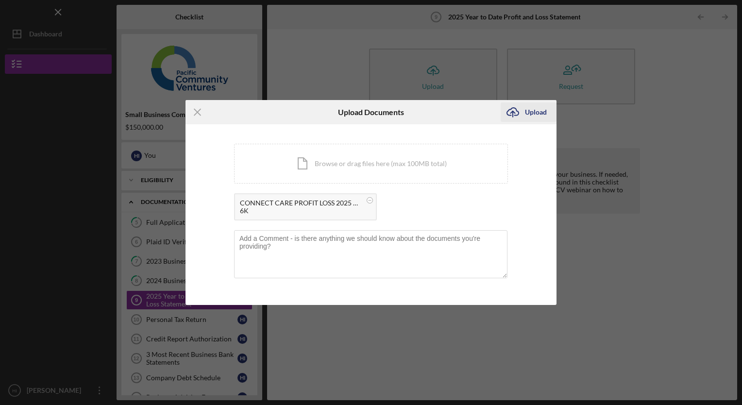
click at [529, 113] on div "Upload" at bounding box center [536, 112] width 22 height 19
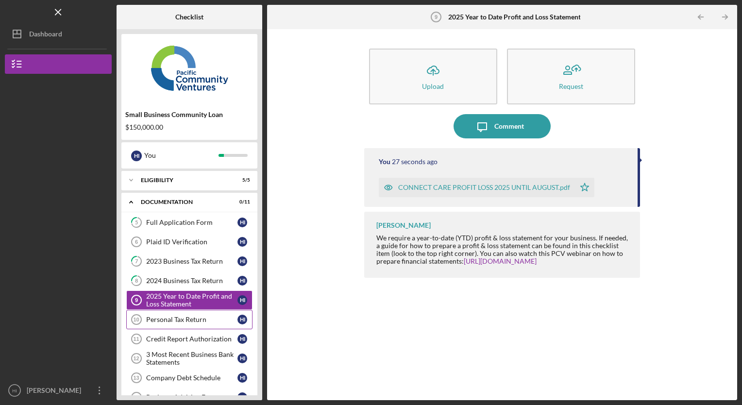
click at [170, 316] on div "Personal Tax Return" at bounding box center [191, 320] width 91 height 8
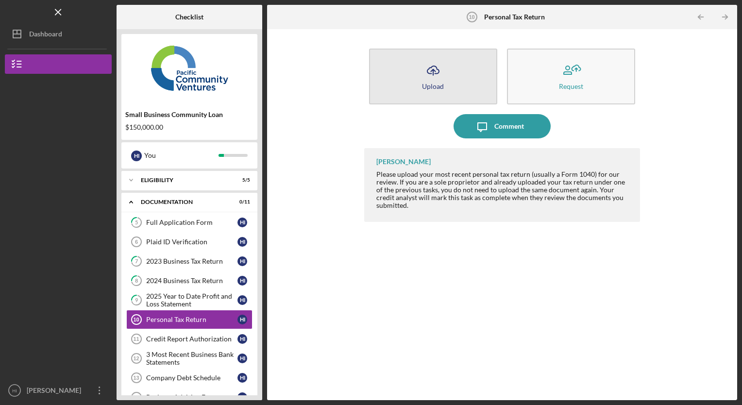
click at [431, 84] on div "Upload" at bounding box center [433, 86] width 22 height 7
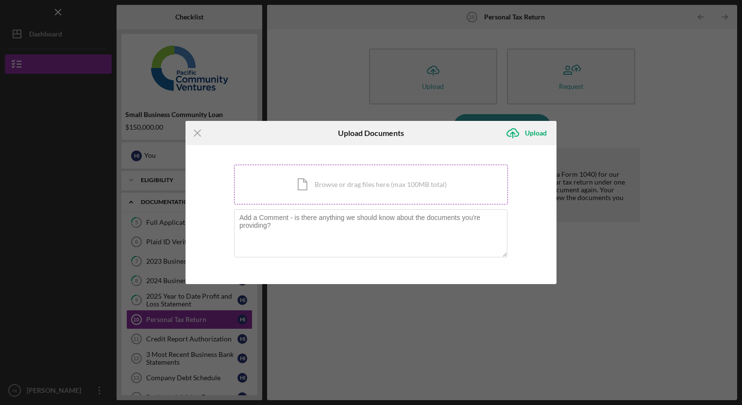
click at [307, 189] on div "Icon/Document Browse or drag files here (max 100MB total) Tap to choose files o…" at bounding box center [371, 185] width 274 height 40
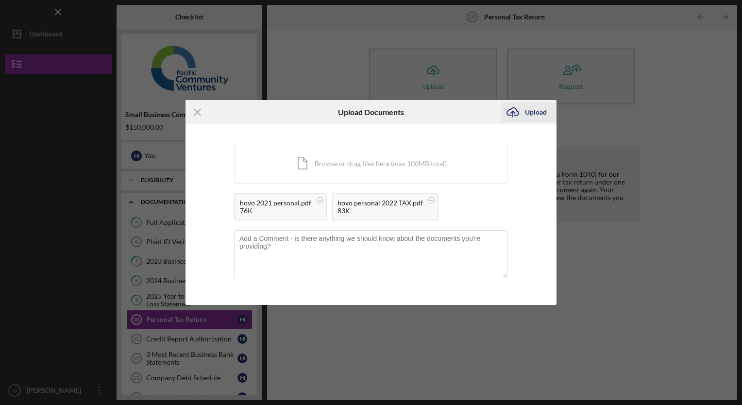
click at [531, 111] on div "Upload" at bounding box center [536, 112] width 22 height 19
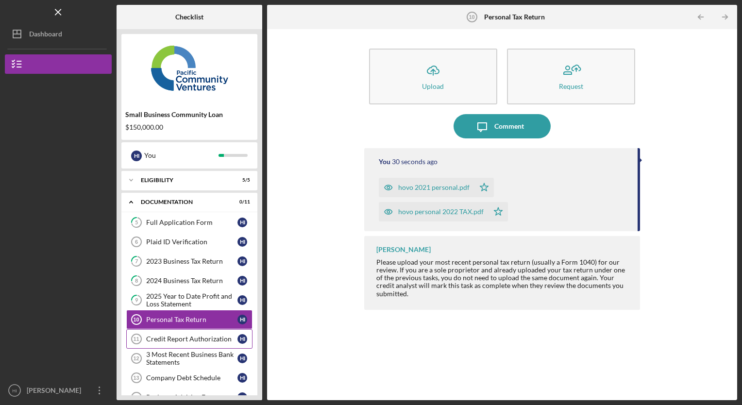
click at [175, 333] on link "Credit Report Authorization 11 Credit Report Authorization H I" at bounding box center [189, 338] width 126 height 19
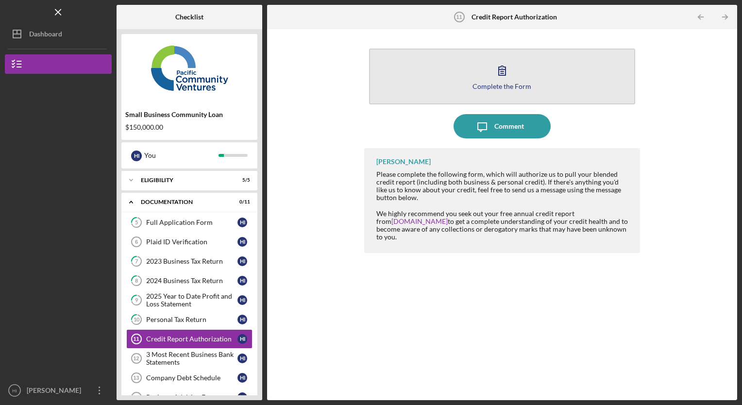
click at [498, 79] on icon "button" at bounding box center [502, 70] width 24 height 24
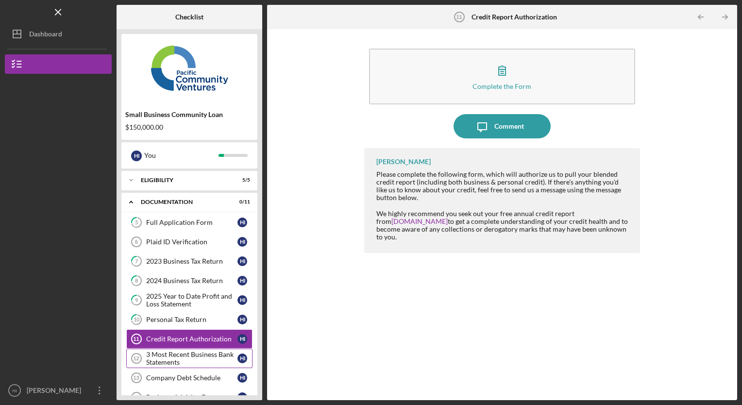
click at [187, 355] on div "3 Most Recent Business Bank Statements" at bounding box center [191, 359] width 91 height 16
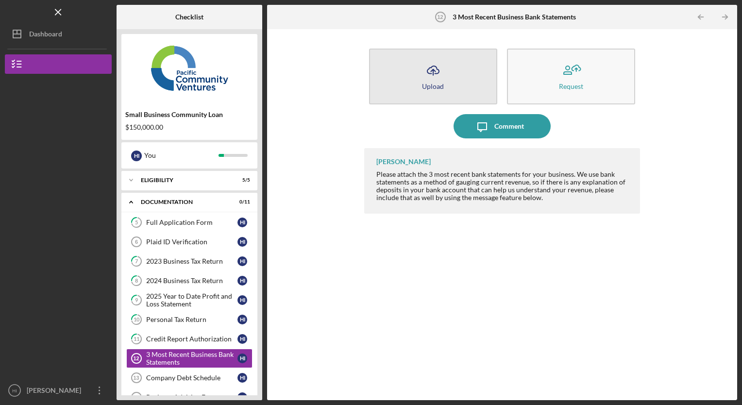
click at [436, 79] on icon "Icon/Upload" at bounding box center [433, 70] width 24 height 24
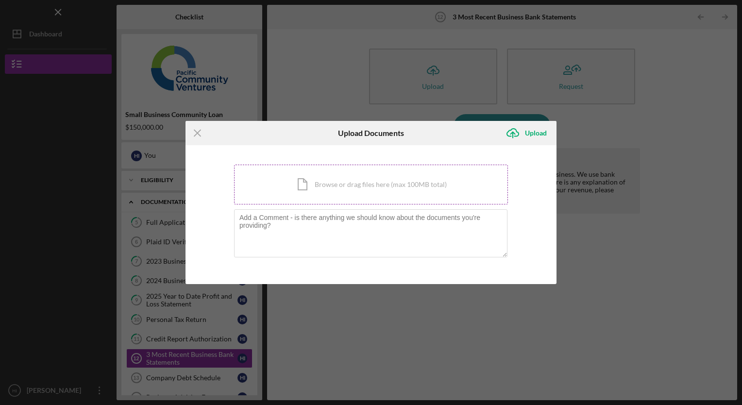
click at [332, 184] on div "Icon/Document Browse or drag files here (max 100MB total) Tap to choose files o…" at bounding box center [371, 185] width 274 height 40
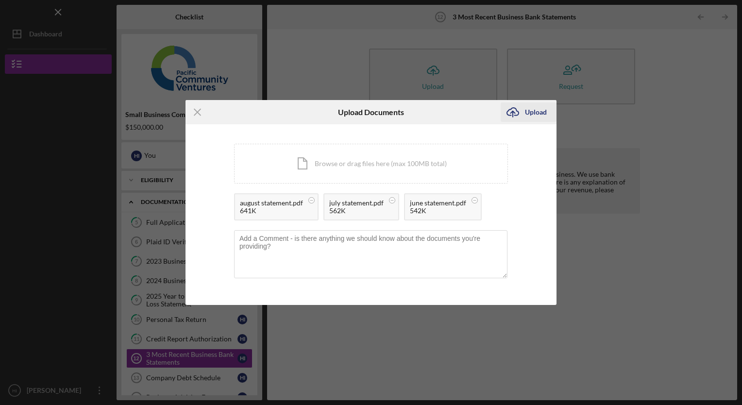
click at [531, 115] on div "Upload" at bounding box center [536, 112] width 22 height 19
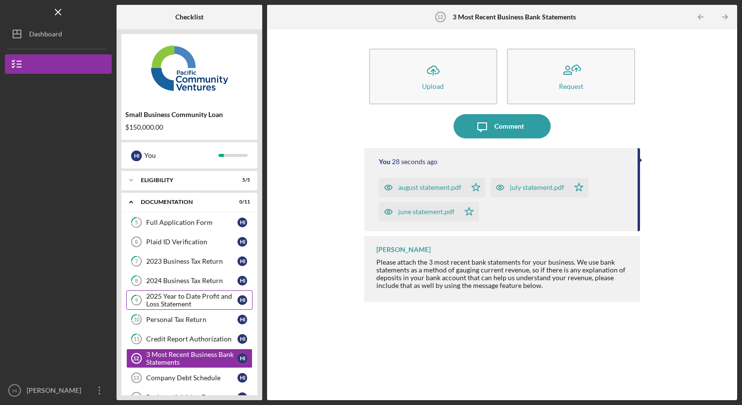
scroll to position [82, 0]
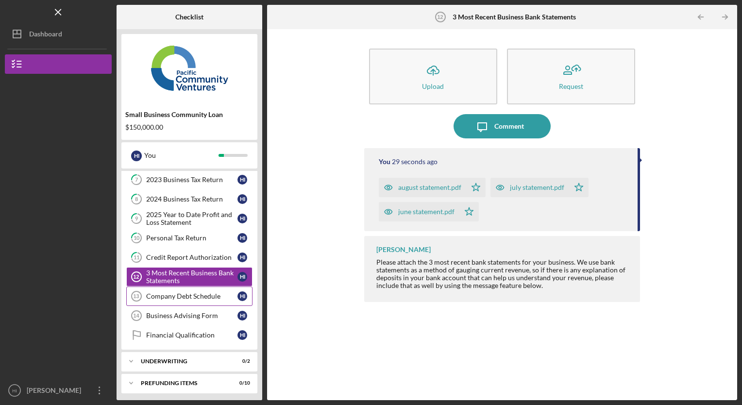
click at [186, 298] on link "Company Debt Schedule 13 Company Debt Schedule H I" at bounding box center [189, 296] width 126 height 19
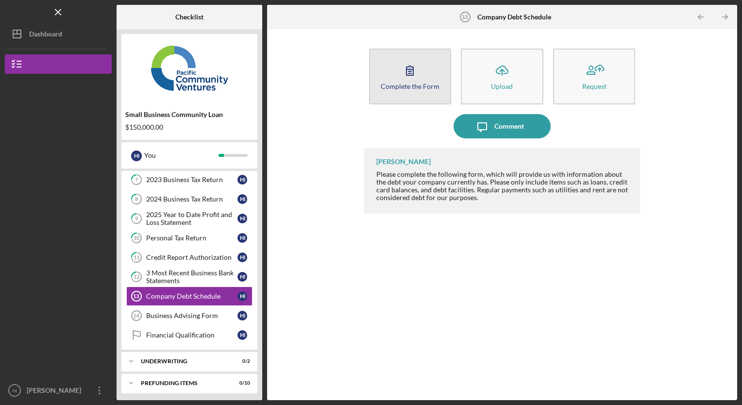
click at [405, 85] on div "Complete the Form" at bounding box center [410, 86] width 59 height 7
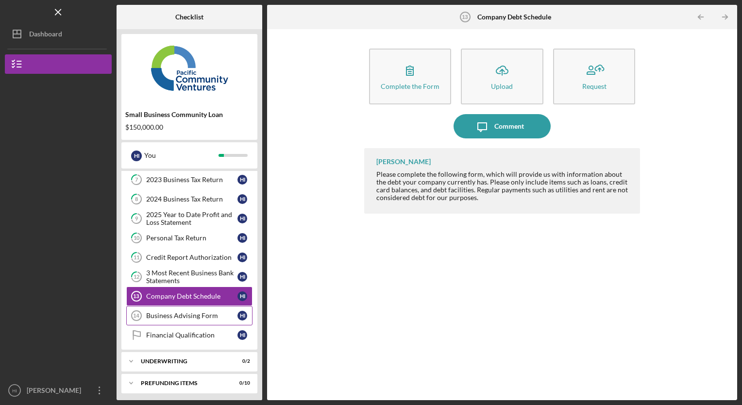
click at [191, 312] on div "Business Advising Form" at bounding box center [191, 316] width 91 height 8
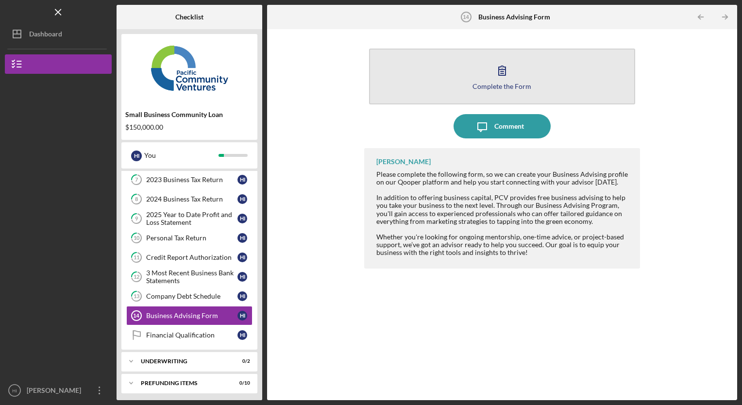
click at [497, 79] on icon "button" at bounding box center [502, 70] width 24 height 24
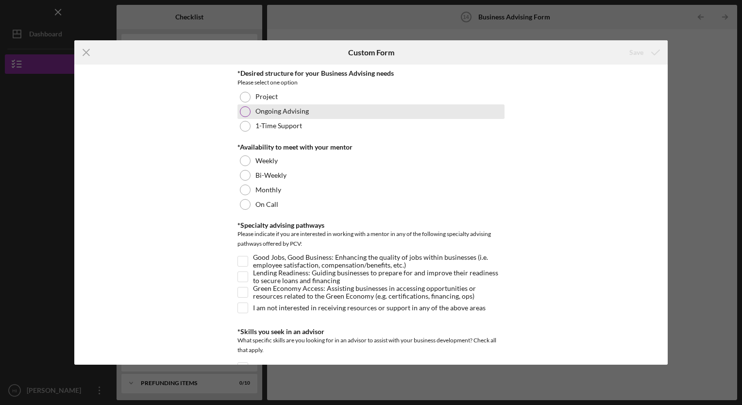
click at [244, 111] on div at bounding box center [245, 111] width 11 height 11
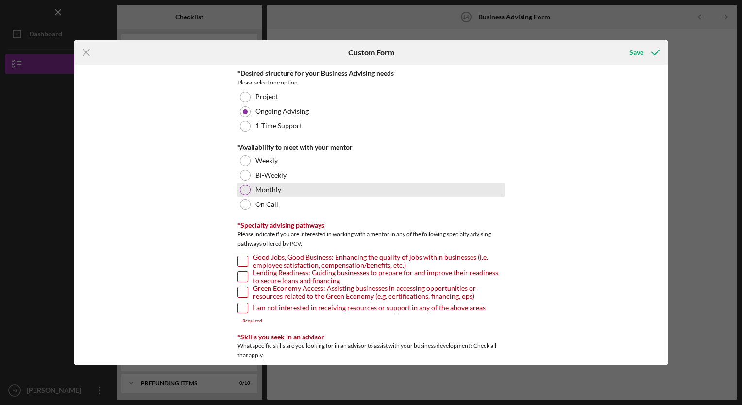
click at [246, 192] on div at bounding box center [245, 190] width 11 height 11
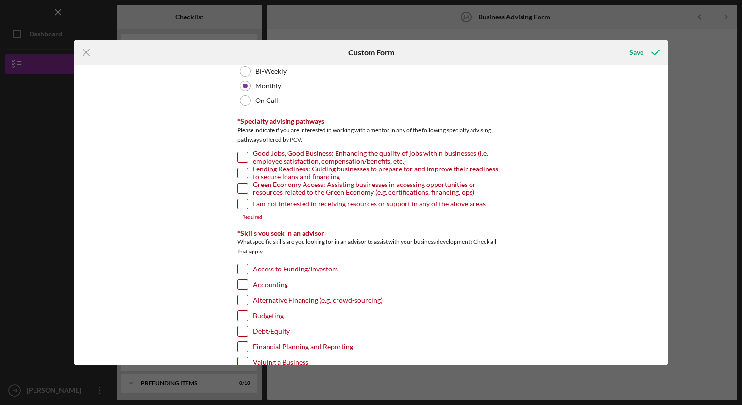
click at [239, 168] on input "Lending Readiness: Guiding businesses to prepare for and improve their readines…" at bounding box center [243, 173] width 10 height 10
checkbox input "true"
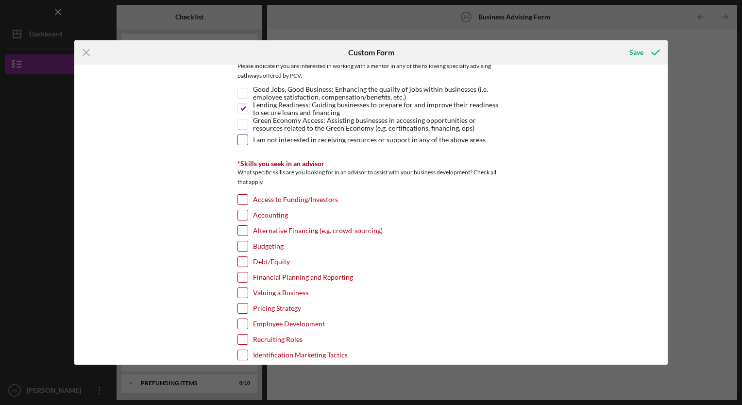
scroll to position [173, 0]
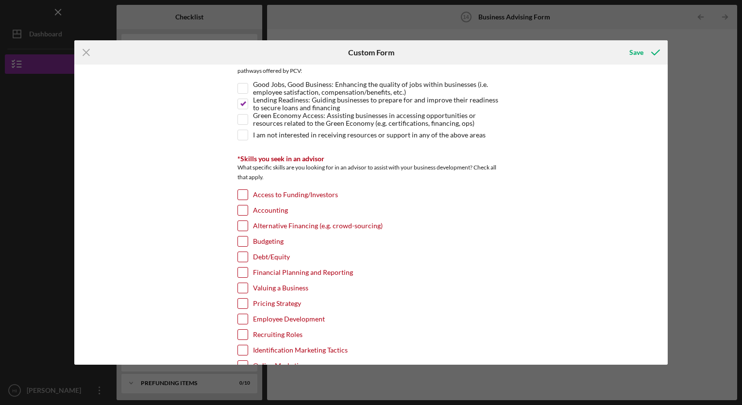
click at [242, 241] on input "Budgeting" at bounding box center [243, 242] width 10 height 10
checkbox input "true"
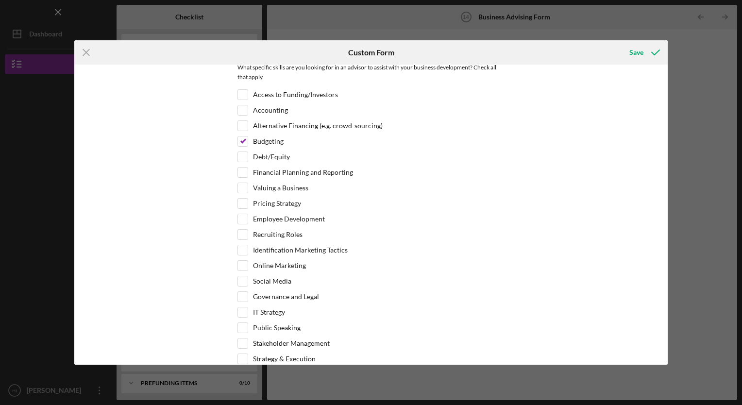
scroll to position [274, 0]
click at [239, 216] on input "Employee Development" at bounding box center [243, 219] width 10 height 10
checkbox input "true"
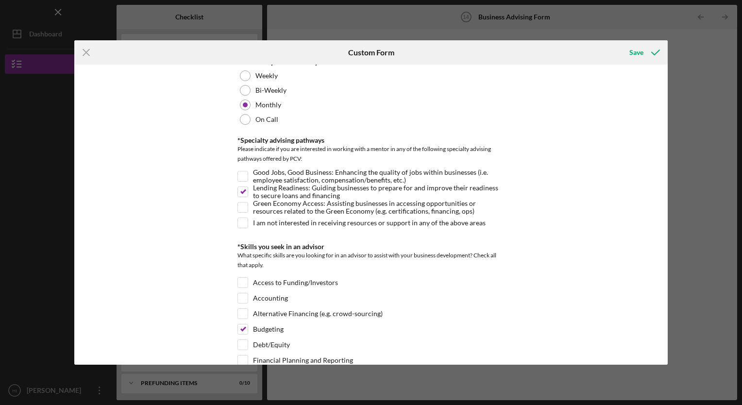
scroll to position [0, 0]
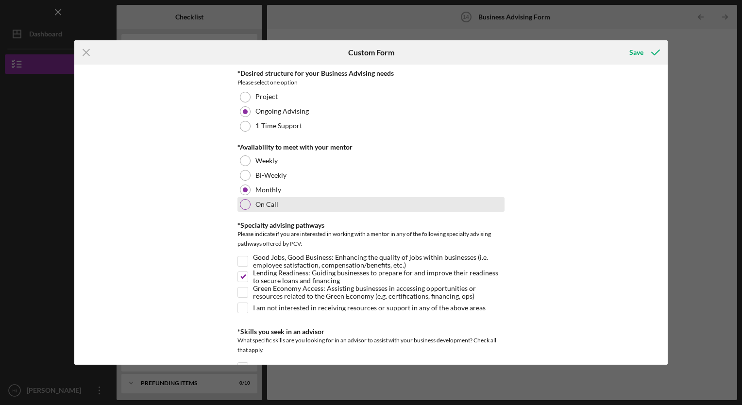
click at [249, 206] on div at bounding box center [245, 204] width 11 height 11
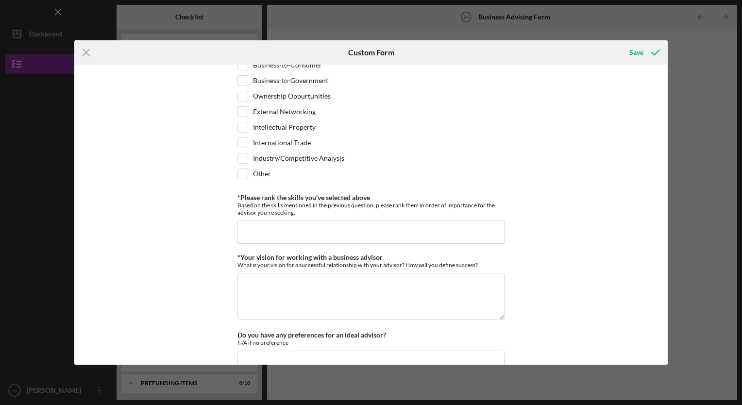
scroll to position [730, 0]
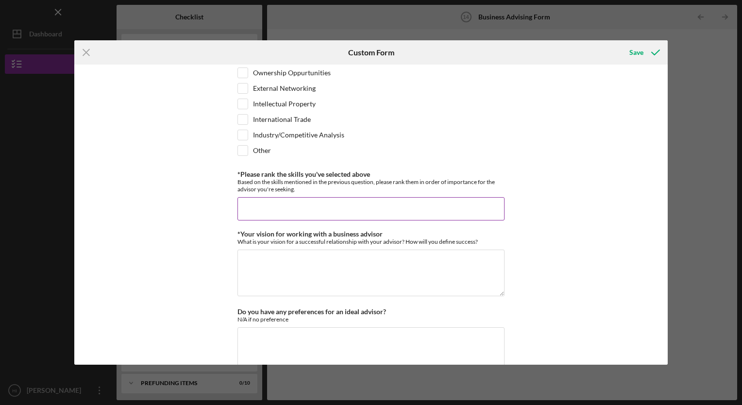
click at [404, 206] on input "*Please rank the skills you've selected above" at bounding box center [371, 208] width 267 height 23
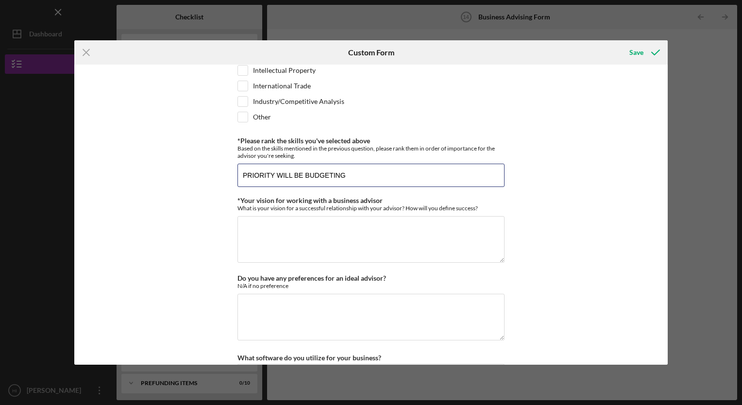
scroll to position [767, 0]
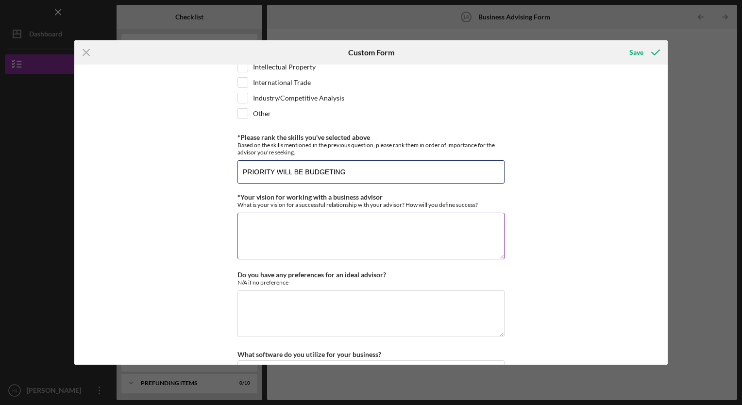
type input "PRIORITY WILL BE BUDGETING"
click at [384, 223] on textarea "*Your vision for working with a business advisor" at bounding box center [371, 236] width 267 height 47
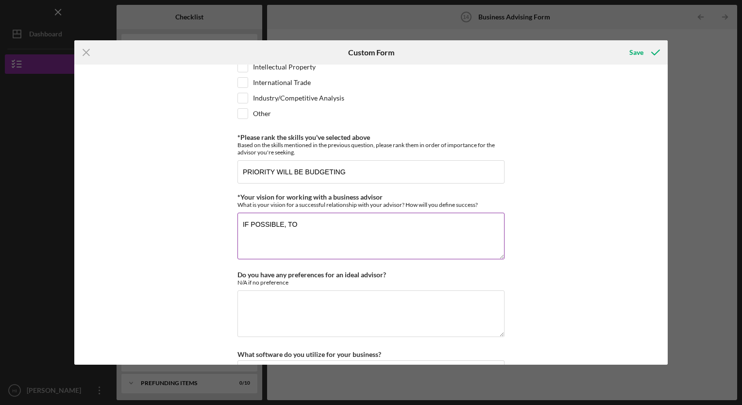
click at [326, 221] on textarea "IF POSSIBLE, TO" at bounding box center [371, 236] width 267 height 47
type textarea "IF POSSIBLE, TO HELP"
click at [356, 170] on input "PRIORITY WILL BE BUDGETING" at bounding box center [371, 171] width 267 height 23
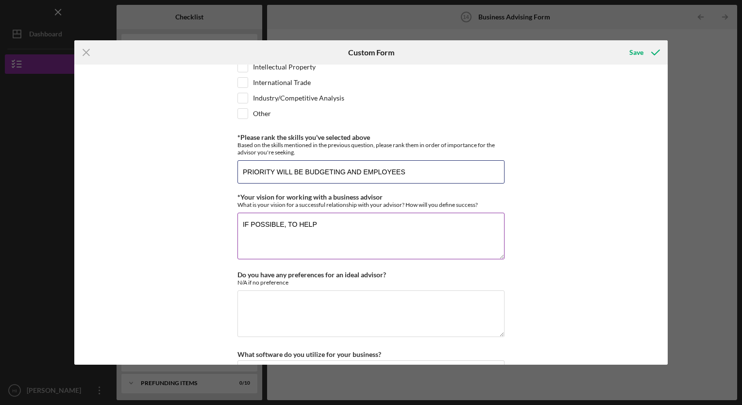
type input "PRIORITY WILL BE BUDGETING AND EMPLOYEES"
click at [353, 227] on textarea "IF POSSIBLE, TO HELP" at bounding box center [371, 236] width 267 height 47
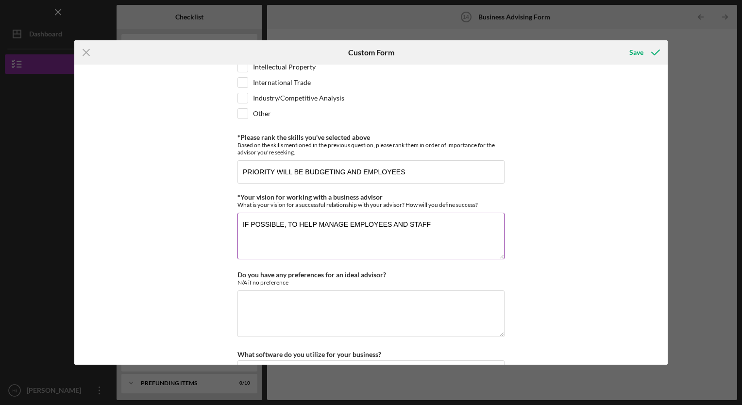
click at [315, 215] on textarea "IF POSSIBLE, TO HELP MANAGE EMPLOYEES AND STAFF" at bounding box center [371, 236] width 267 height 47
click at [308, 229] on textarea "IF POSSIBLE, TO HELP GUIDE HOW TO SUCESSFULY MANAGE EMPLOYEES AND STAFF" at bounding box center [371, 236] width 267 height 47
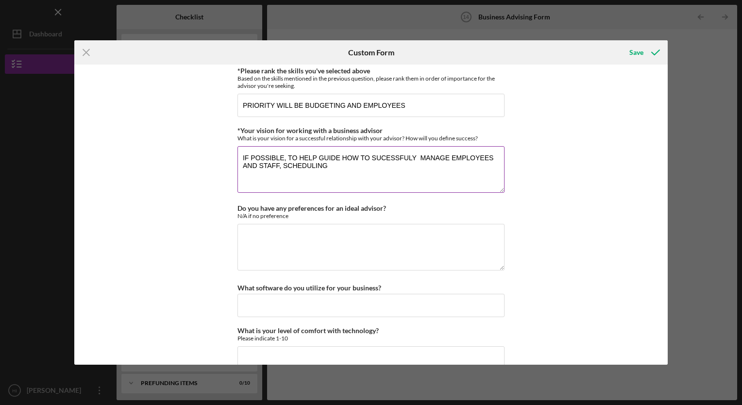
scroll to position [834, 0]
type textarea "IF POSSIBLE, TO HELP GUIDE HOW TO SUCESSFULY MANAGE EMPLOYEES AND STAFF, SCHEDU…"
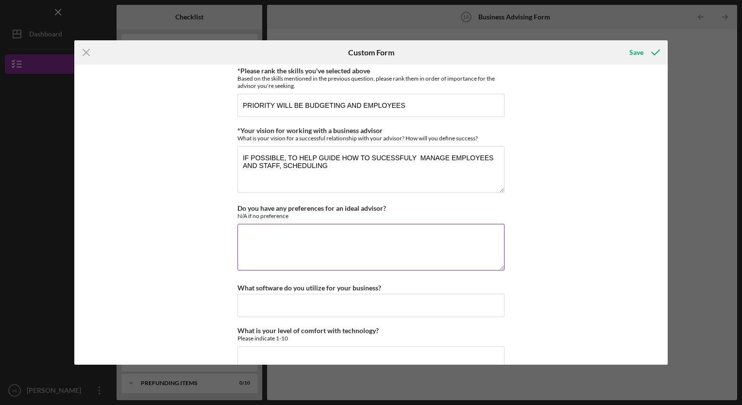
click at [298, 230] on textarea "Do you have any preferences for an ideal advisor?" at bounding box center [371, 247] width 267 height 47
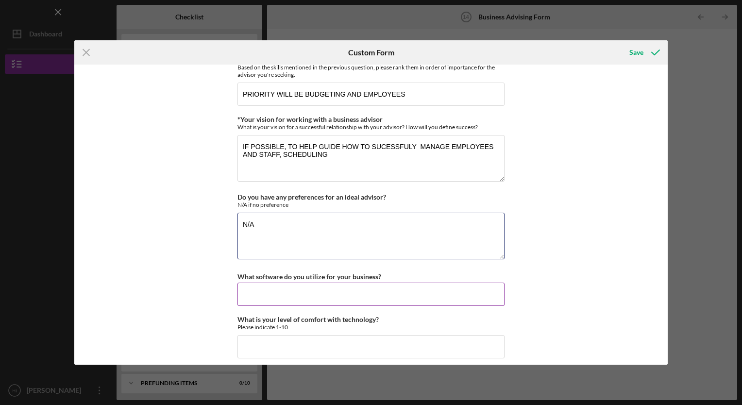
type textarea "N/A"
click at [277, 285] on input "What software do you utilize for your business?" at bounding box center [371, 294] width 267 height 23
type input "HOSPICE MD AND WAYSTAR ELIGIBLITY"
click at [290, 335] on input "What is your level of comfort with technology?" at bounding box center [371, 346] width 267 height 23
type input "10"
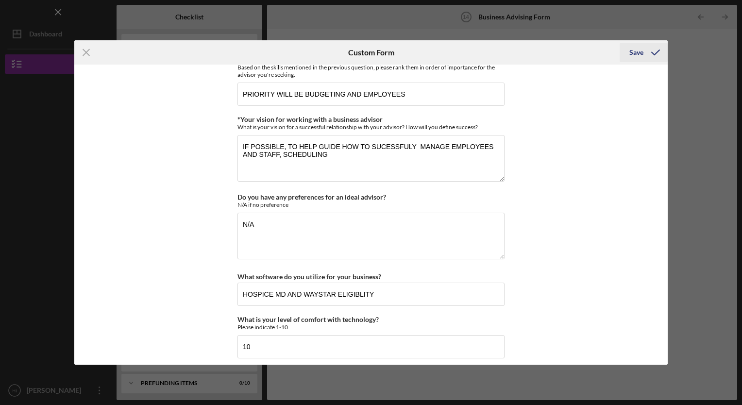
click at [641, 54] on div "Save" at bounding box center [637, 52] width 14 height 19
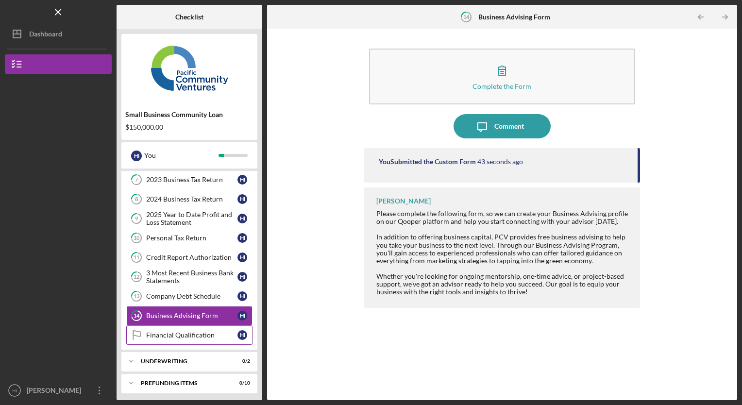
click at [186, 331] on div "Financial Qualification" at bounding box center [191, 335] width 91 height 8
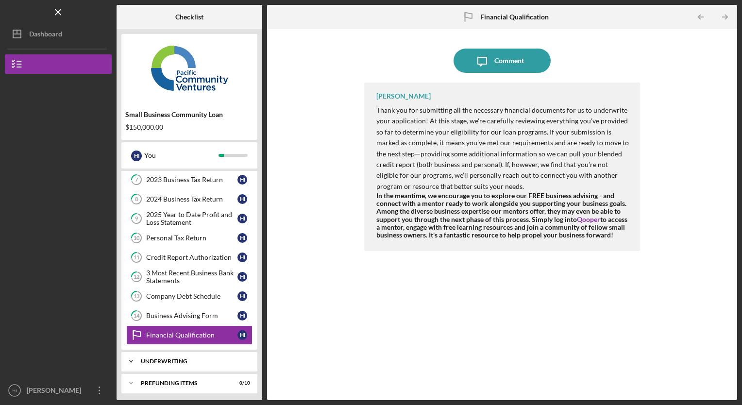
click at [183, 360] on div "Underwriting" at bounding box center [193, 362] width 104 height 6
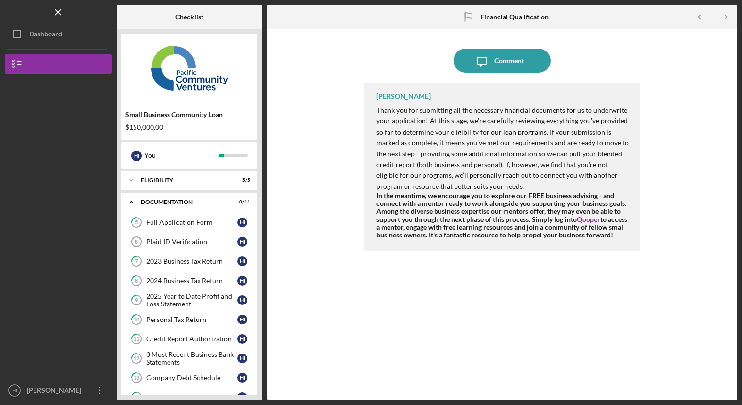
scroll to position [126, 0]
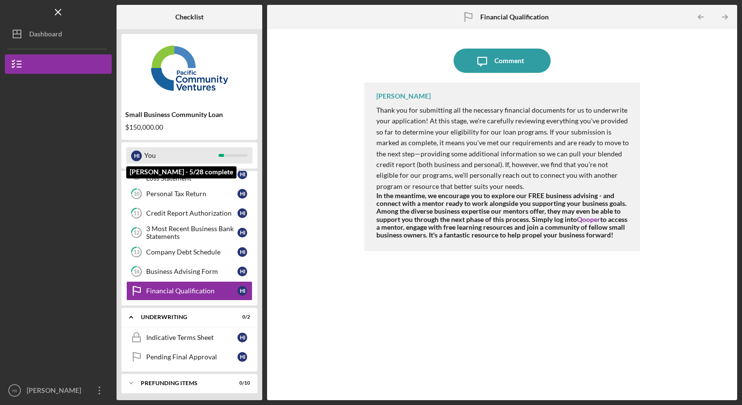
click at [164, 160] on div "You" at bounding box center [181, 155] width 74 height 17
